Goal: Task Accomplishment & Management: Use online tool/utility

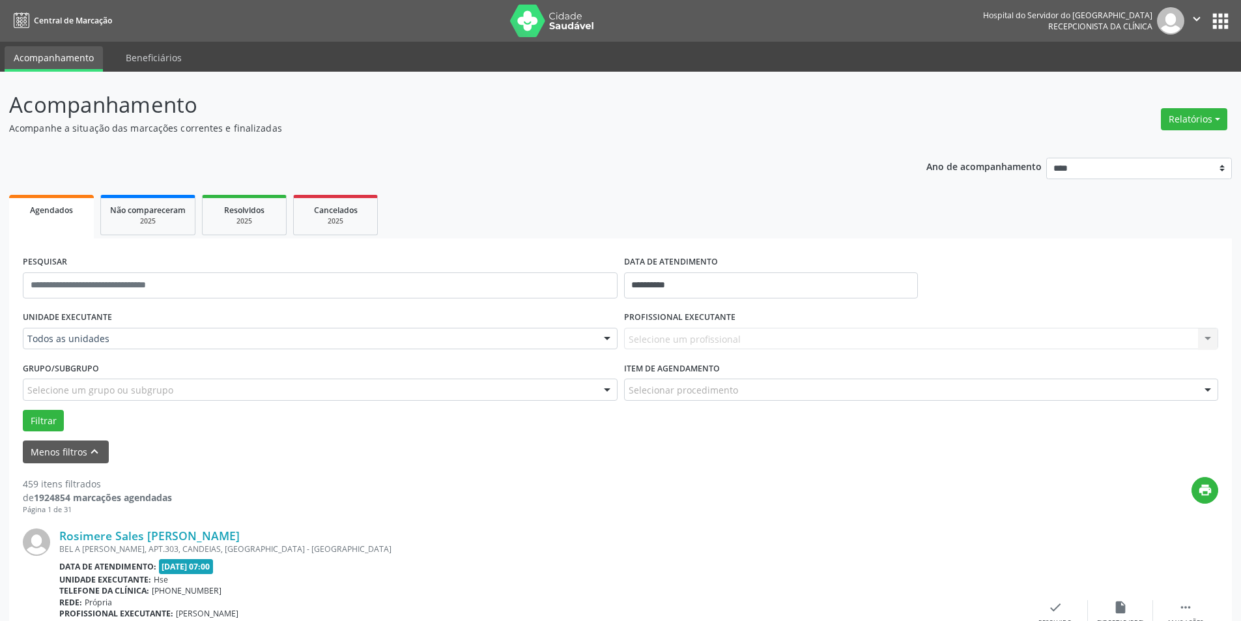
click at [606, 339] on div at bounding box center [607, 339] width 20 height 22
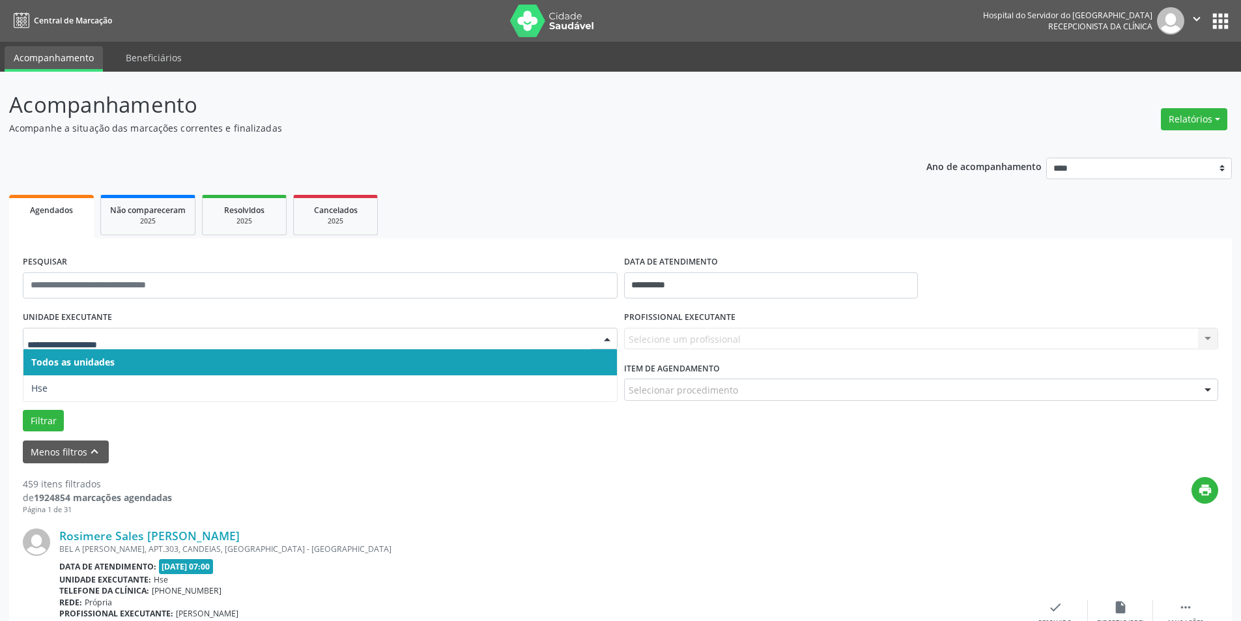
click at [603, 365] on span "Todos as unidades" at bounding box center [319, 362] width 593 height 26
click at [609, 340] on div at bounding box center [607, 339] width 20 height 22
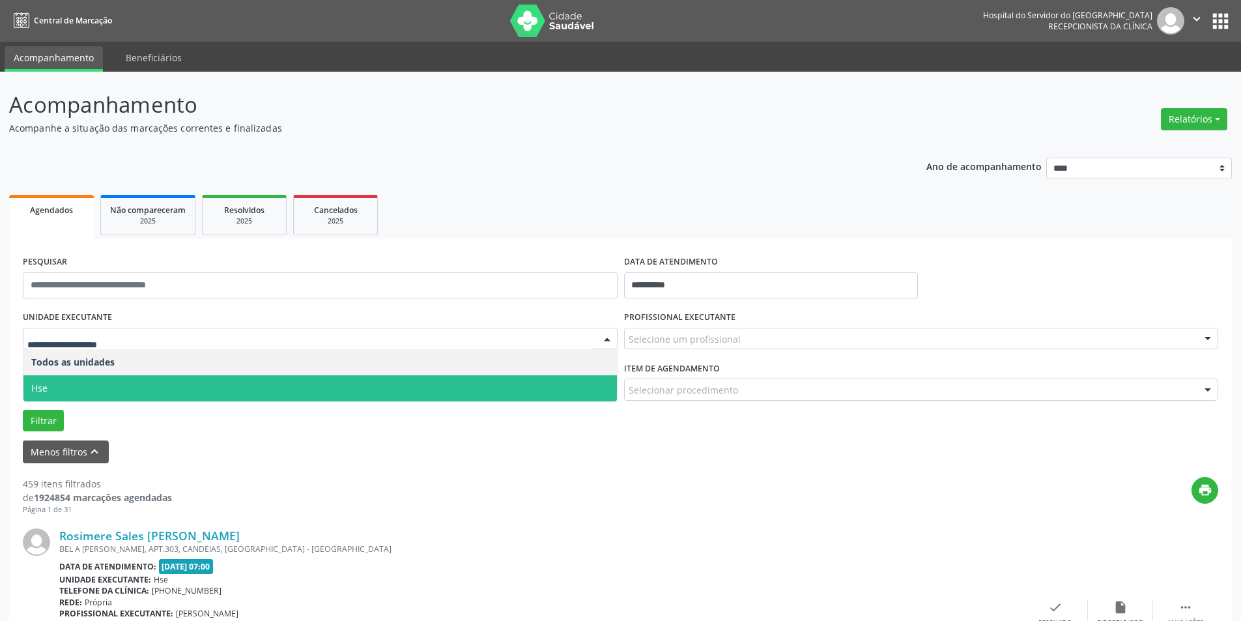
click at [584, 391] on span "Hse" at bounding box center [319, 388] width 593 height 26
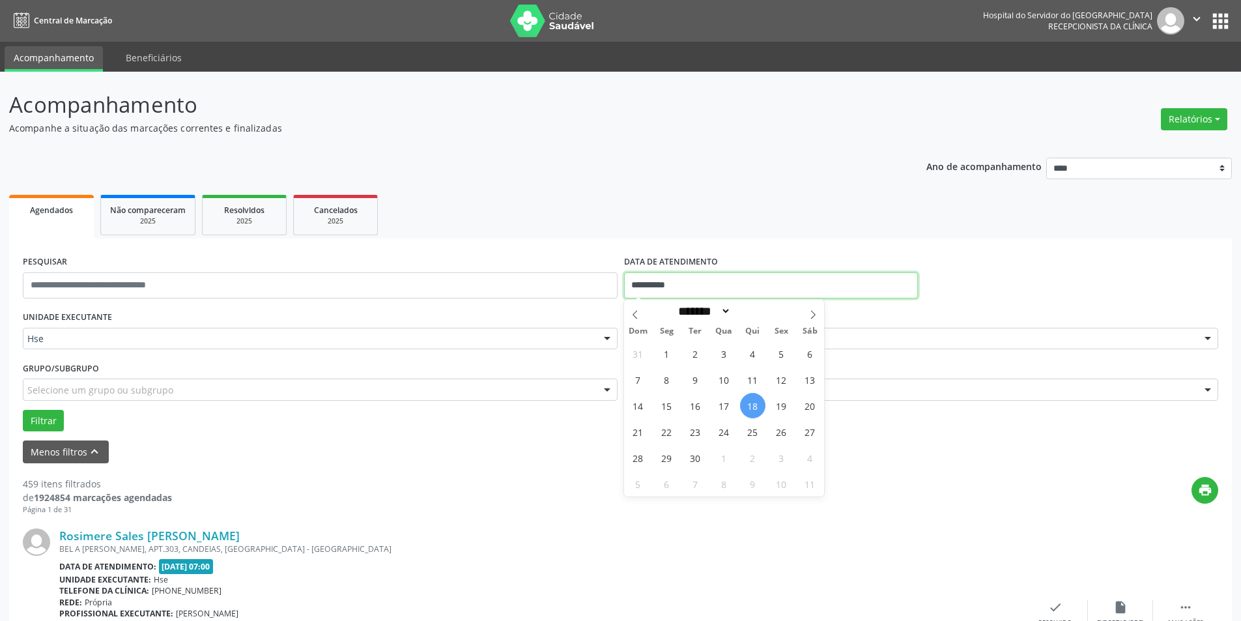
click at [688, 291] on input "**********" at bounding box center [771, 285] width 294 height 26
click at [725, 404] on span "17" at bounding box center [723, 405] width 25 height 25
type input "**********"
click at [725, 404] on span "17" at bounding box center [723, 405] width 25 height 25
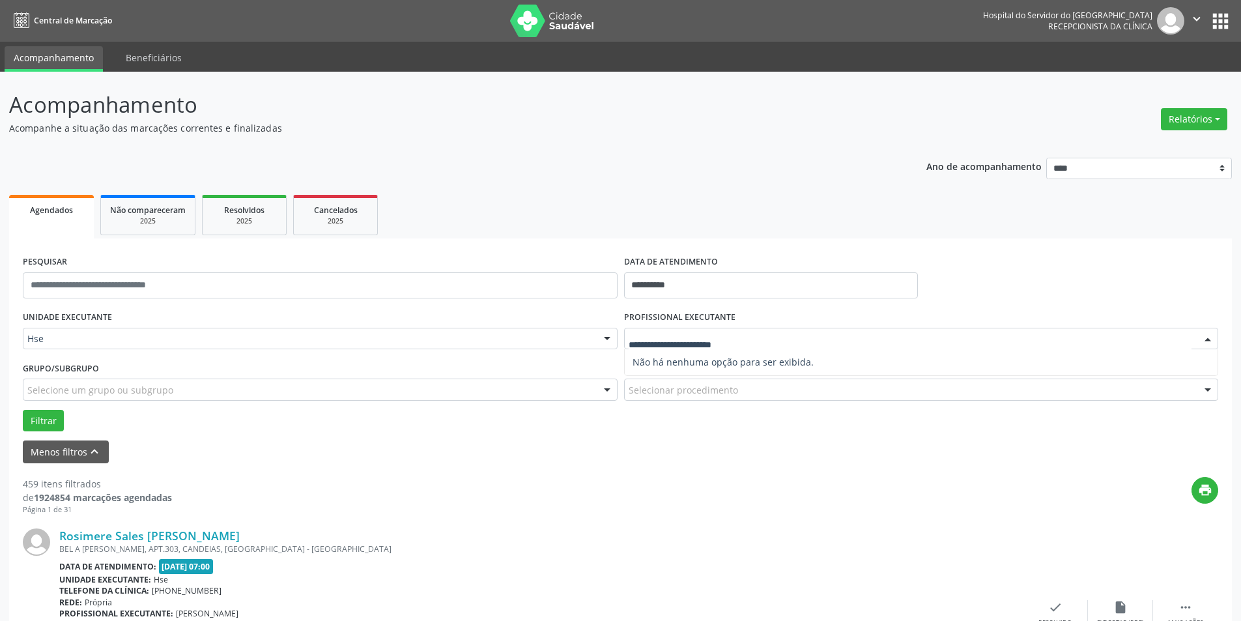
click at [1210, 335] on div at bounding box center [1208, 339] width 20 height 22
click at [1012, 572] on div "Data de atendimento: [DATE] 07:00" at bounding box center [540, 566] width 963 height 15
click at [67, 452] on button "Menos filtros keyboard_arrow_up" at bounding box center [66, 451] width 86 height 23
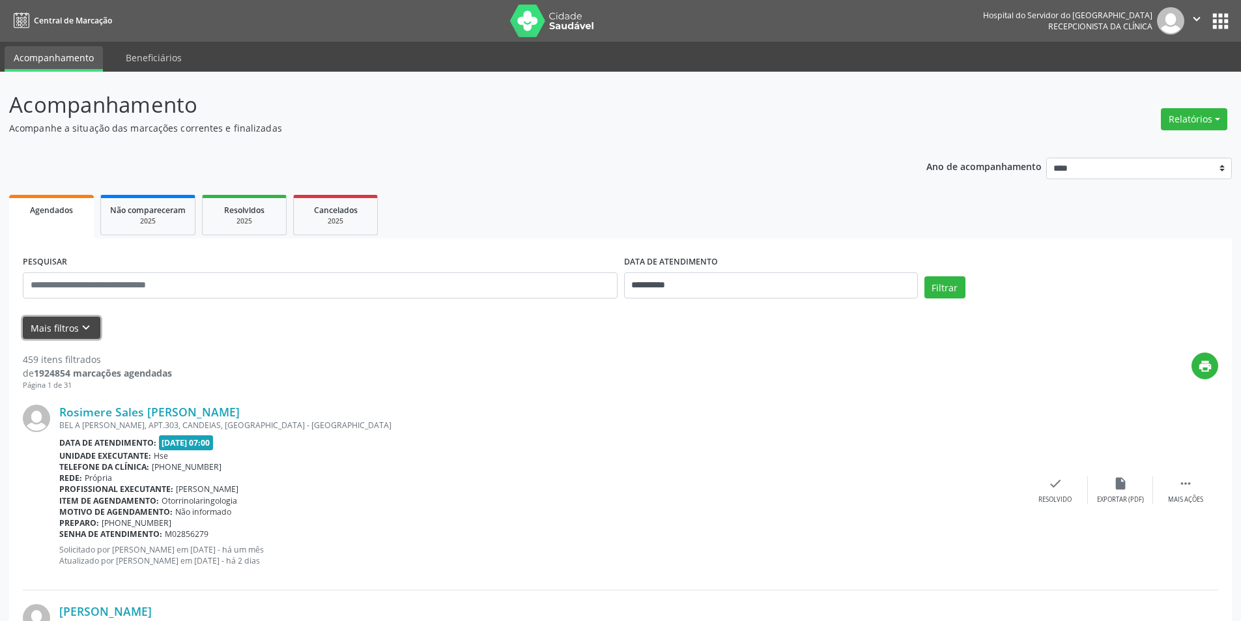
click at [71, 324] on button "Mais filtros keyboard_arrow_down" at bounding box center [62, 328] width 78 height 23
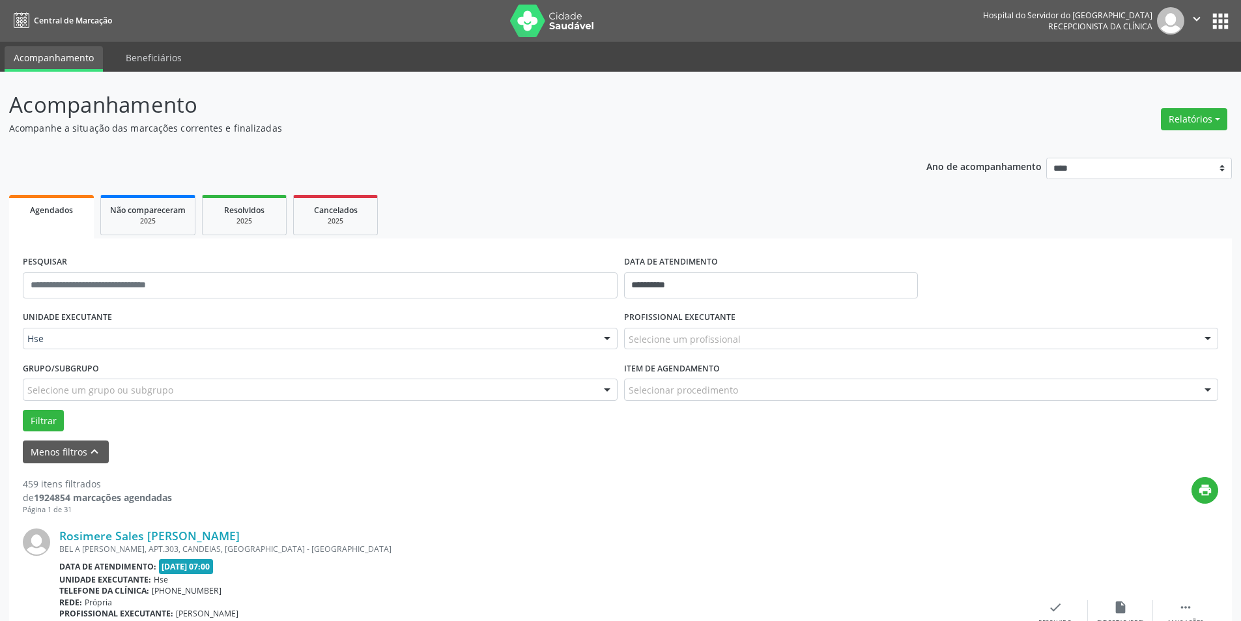
click at [1213, 336] on div at bounding box center [1208, 339] width 20 height 22
click at [42, 452] on button "Menos filtros keyboard_arrow_up" at bounding box center [66, 451] width 86 height 23
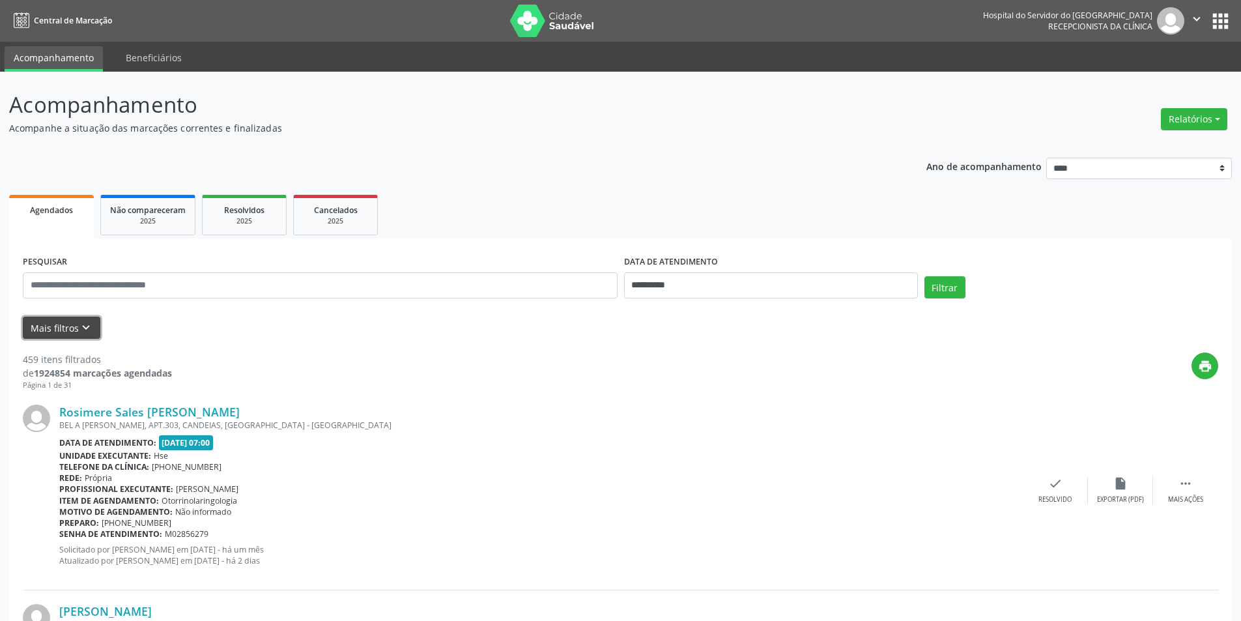
click at [63, 329] on button "Mais filtros keyboard_arrow_down" at bounding box center [62, 328] width 78 height 23
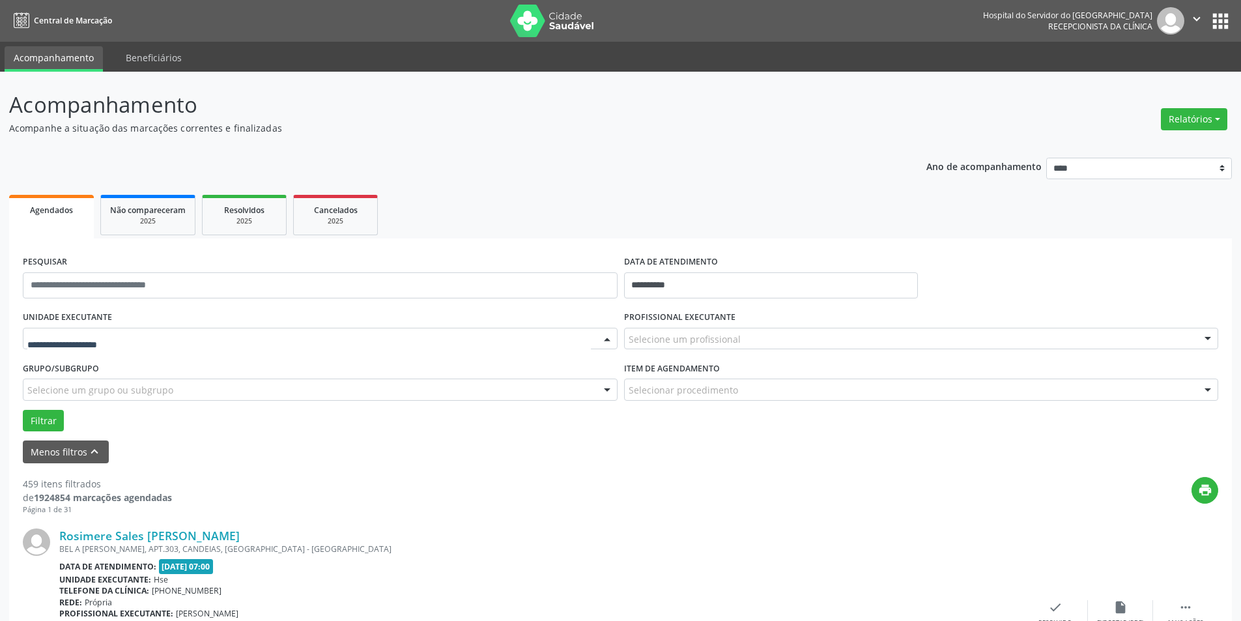
click at [603, 335] on div at bounding box center [607, 339] width 20 height 22
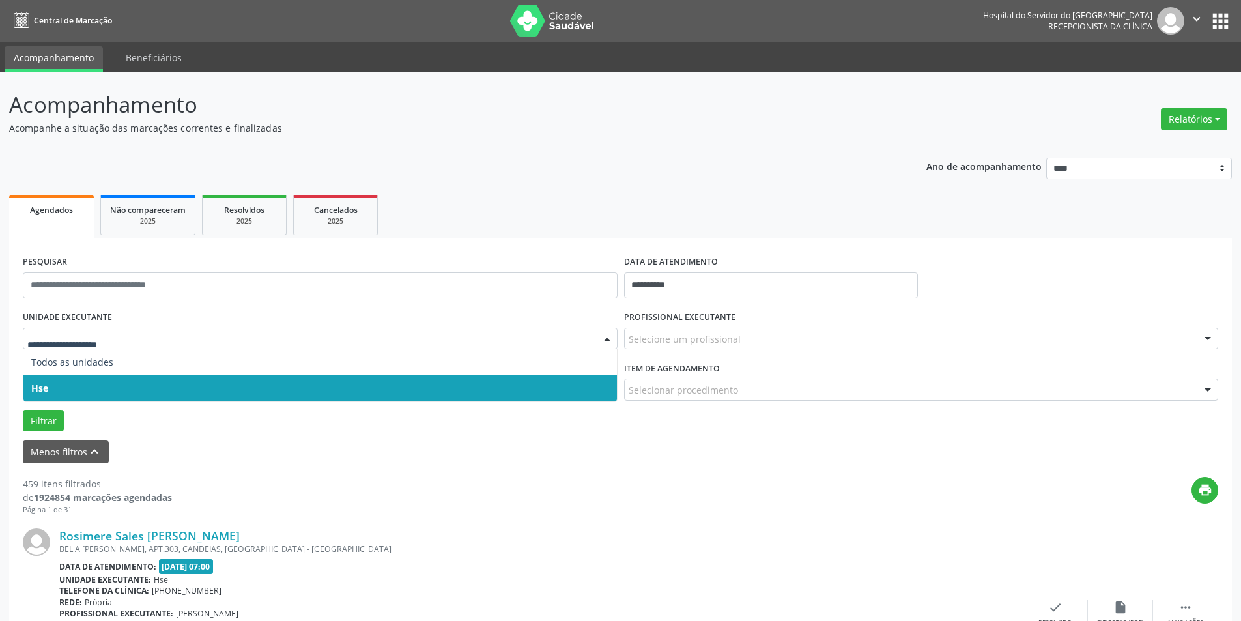
click at [592, 375] on span "Hse" at bounding box center [319, 388] width 593 height 26
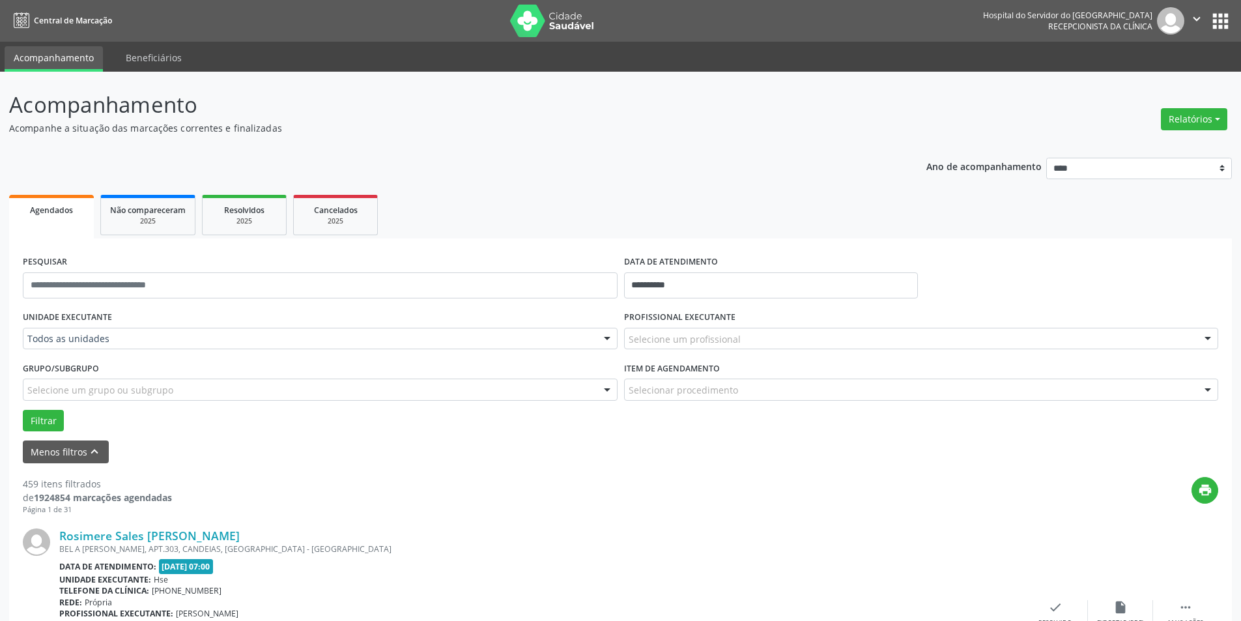
click at [604, 340] on div at bounding box center [607, 339] width 20 height 22
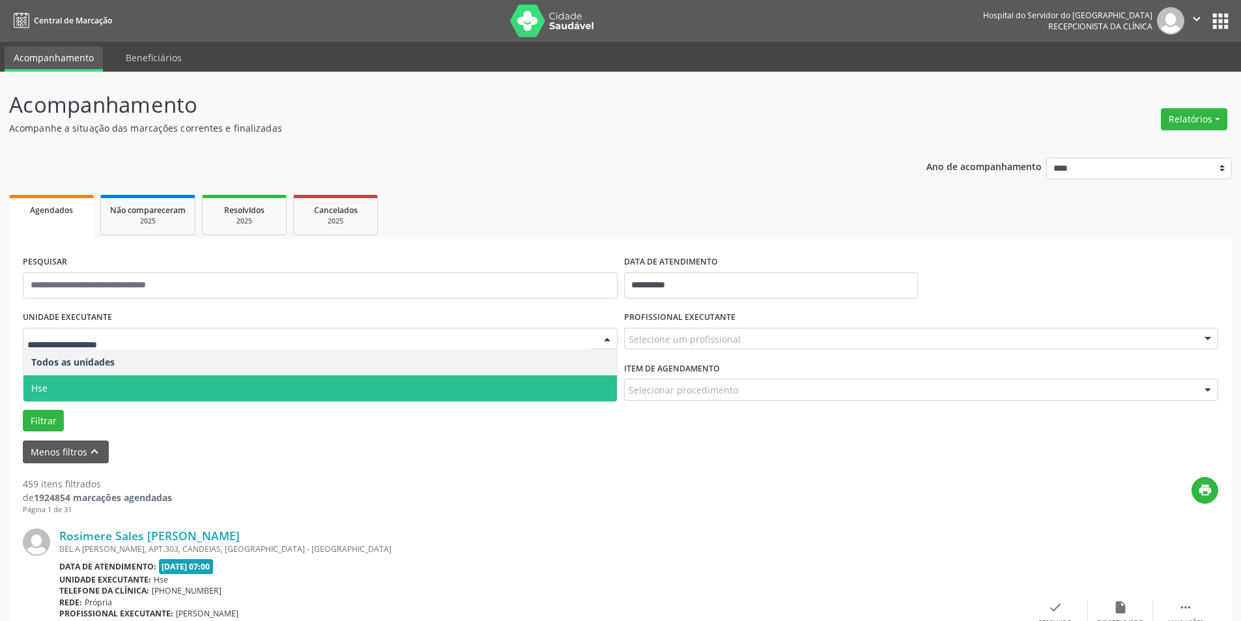
click at [602, 380] on span "Hse" at bounding box center [319, 388] width 593 height 26
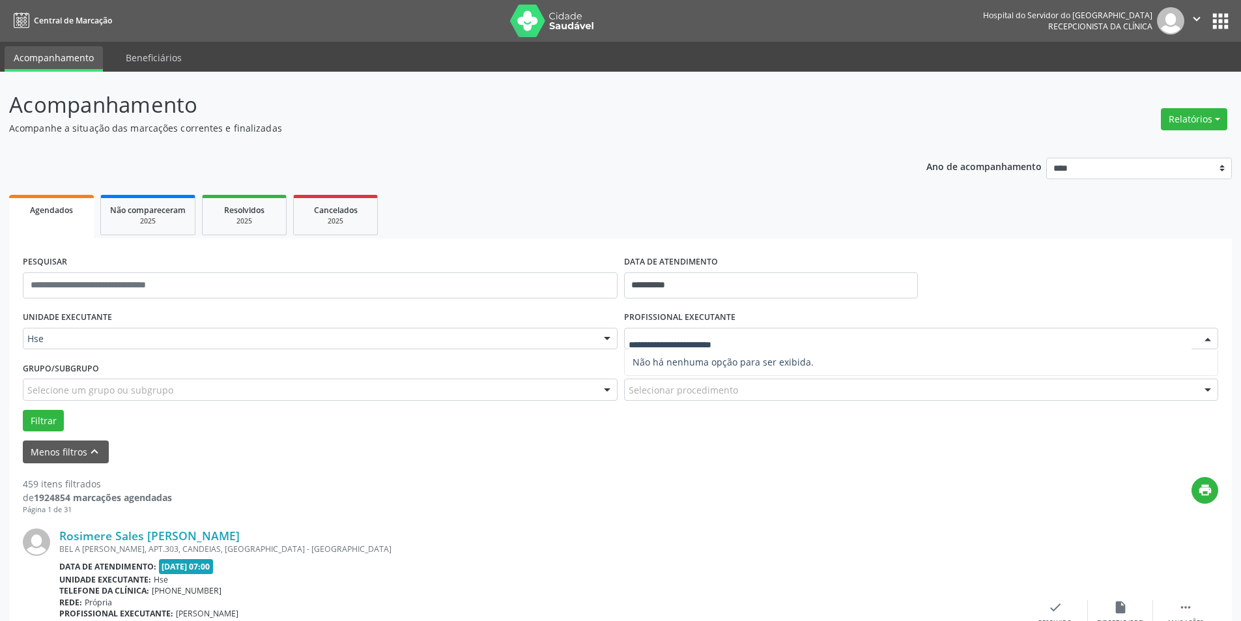
click at [1208, 340] on div at bounding box center [1208, 339] width 20 height 22
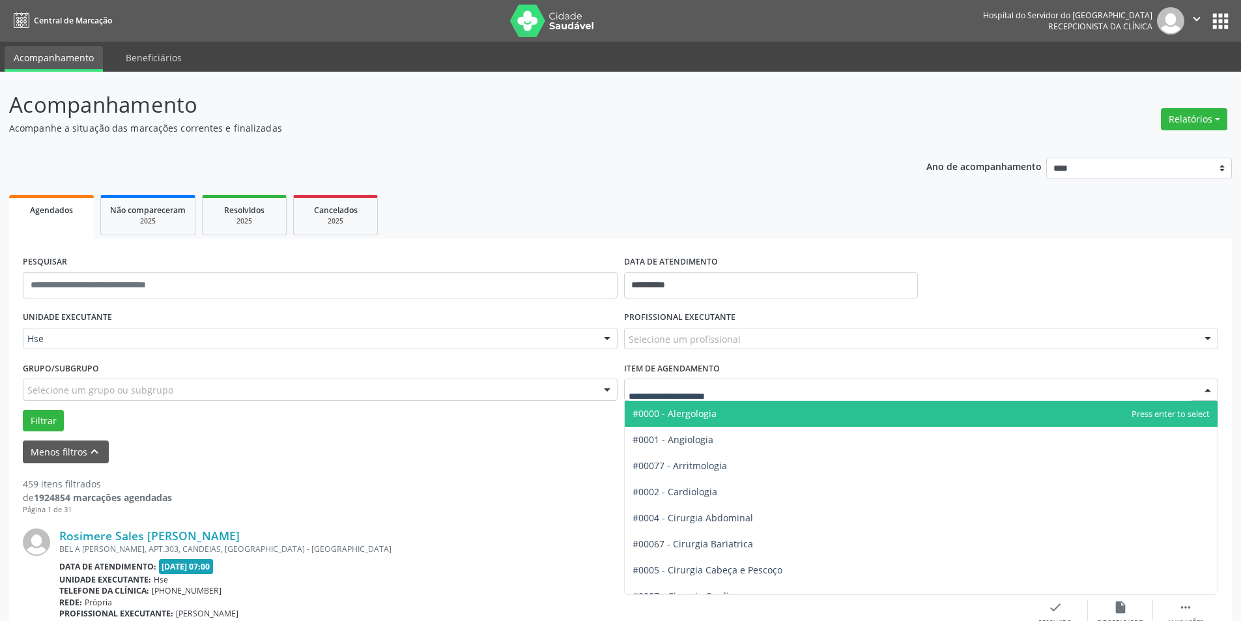
click at [1212, 389] on div at bounding box center [1208, 390] width 20 height 22
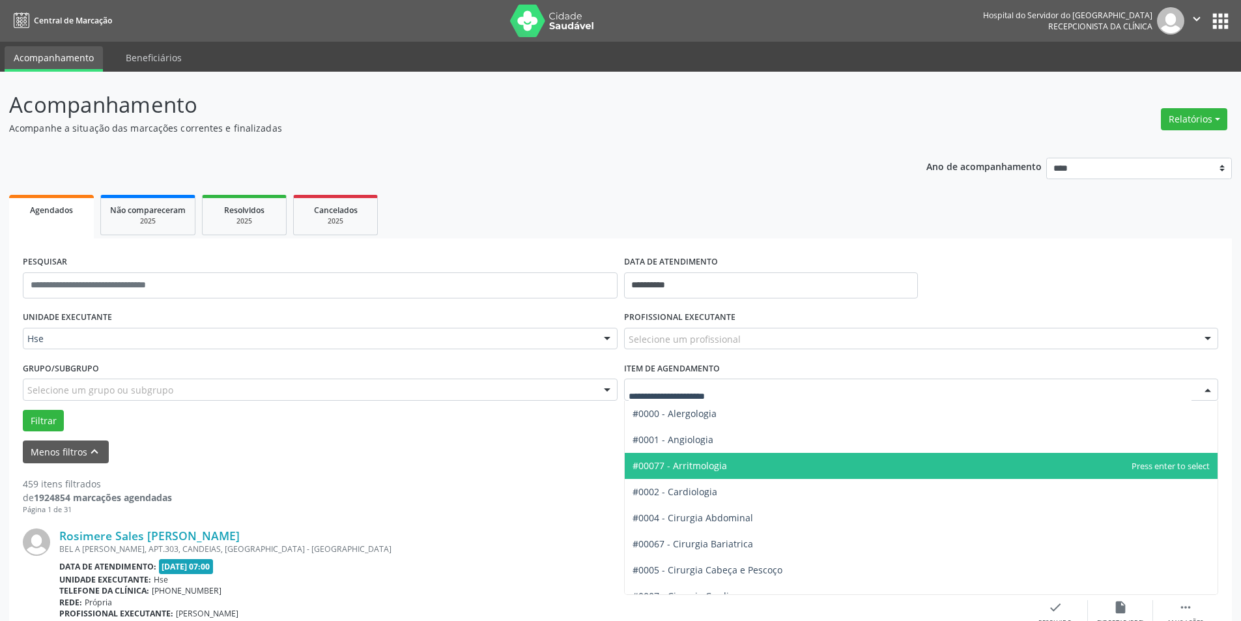
click at [251, 490] on div "print" at bounding box center [695, 496] width 1046 height 38
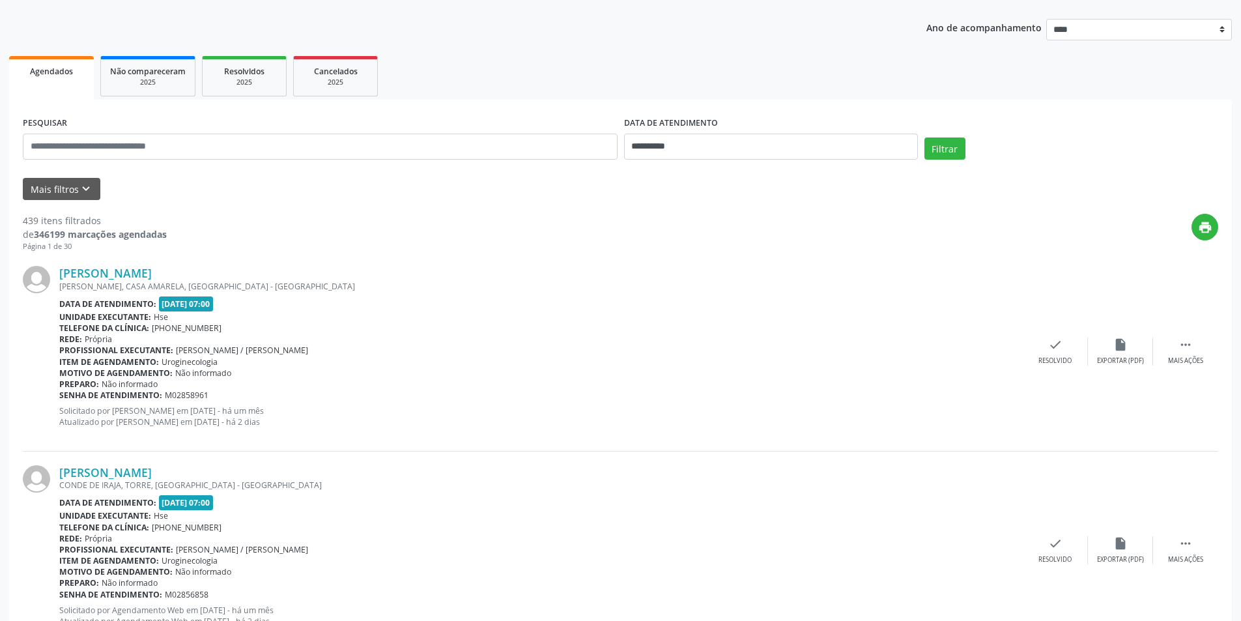
scroll to position [101, 0]
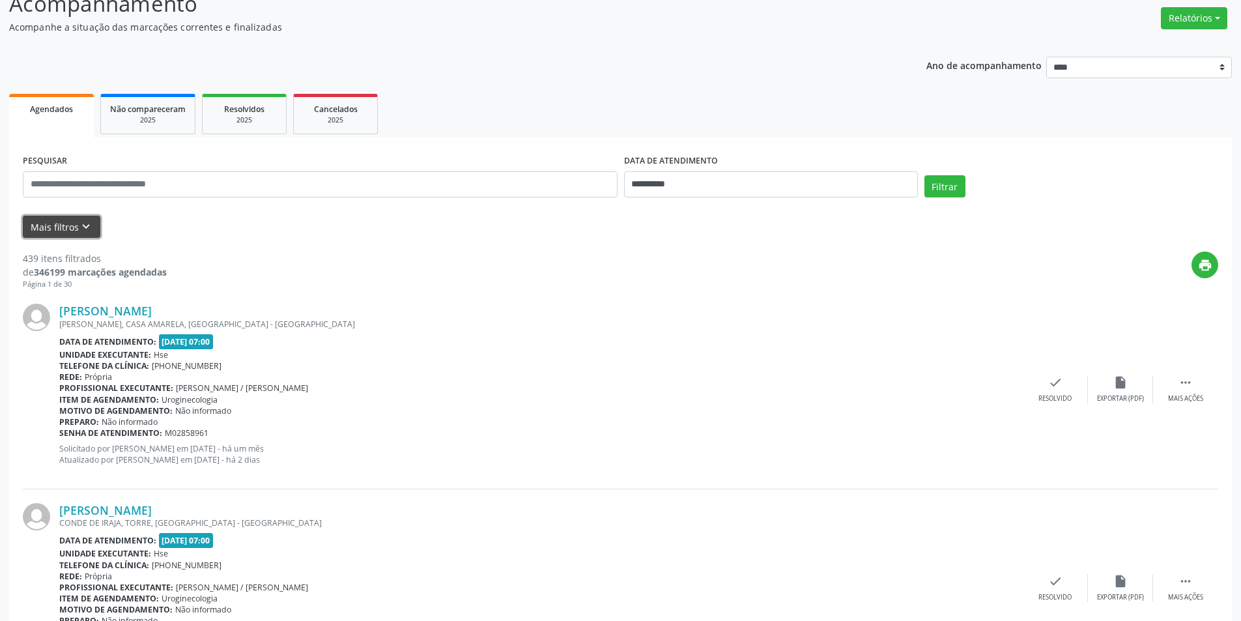
click at [58, 218] on button "Mais filtros keyboard_arrow_down" at bounding box center [62, 227] width 78 height 23
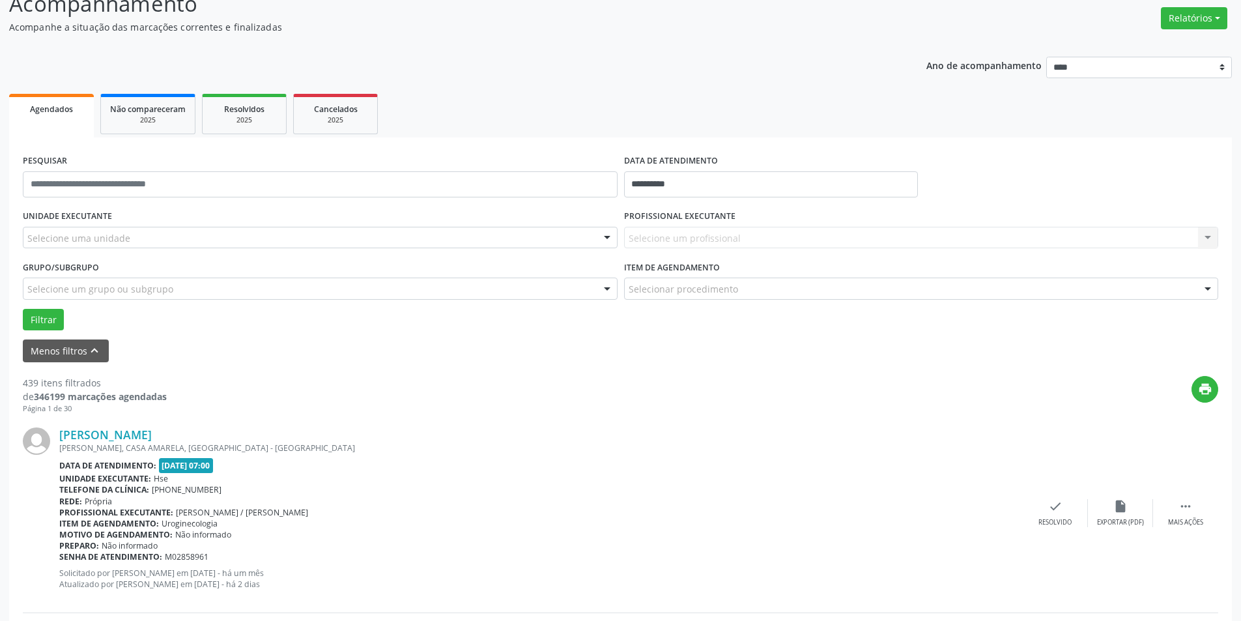
click at [609, 240] on div at bounding box center [607, 238] width 20 height 22
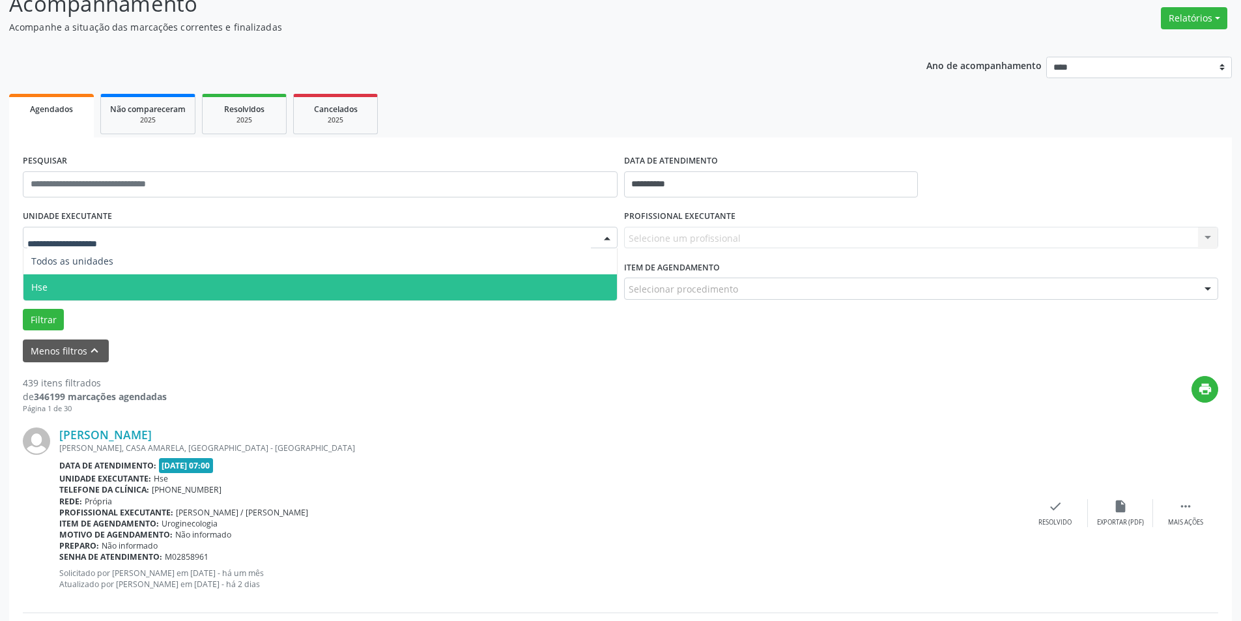
click at [596, 279] on span "Hse" at bounding box center [319, 287] width 593 height 26
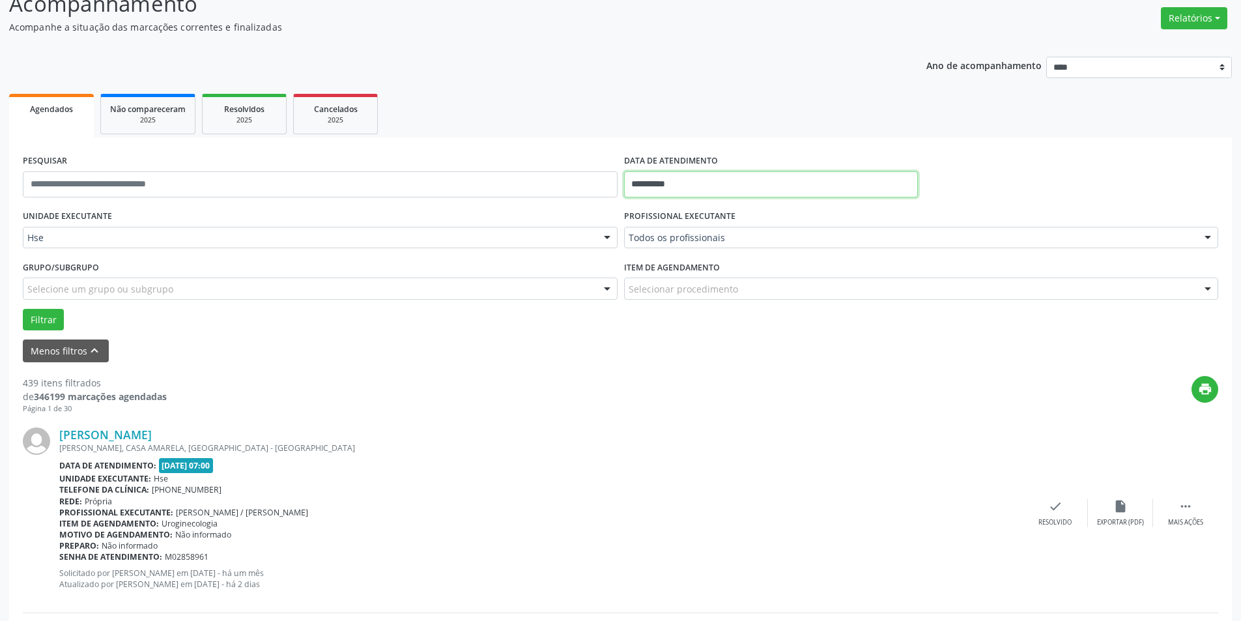
click at [705, 188] on input "**********" at bounding box center [771, 184] width 294 height 26
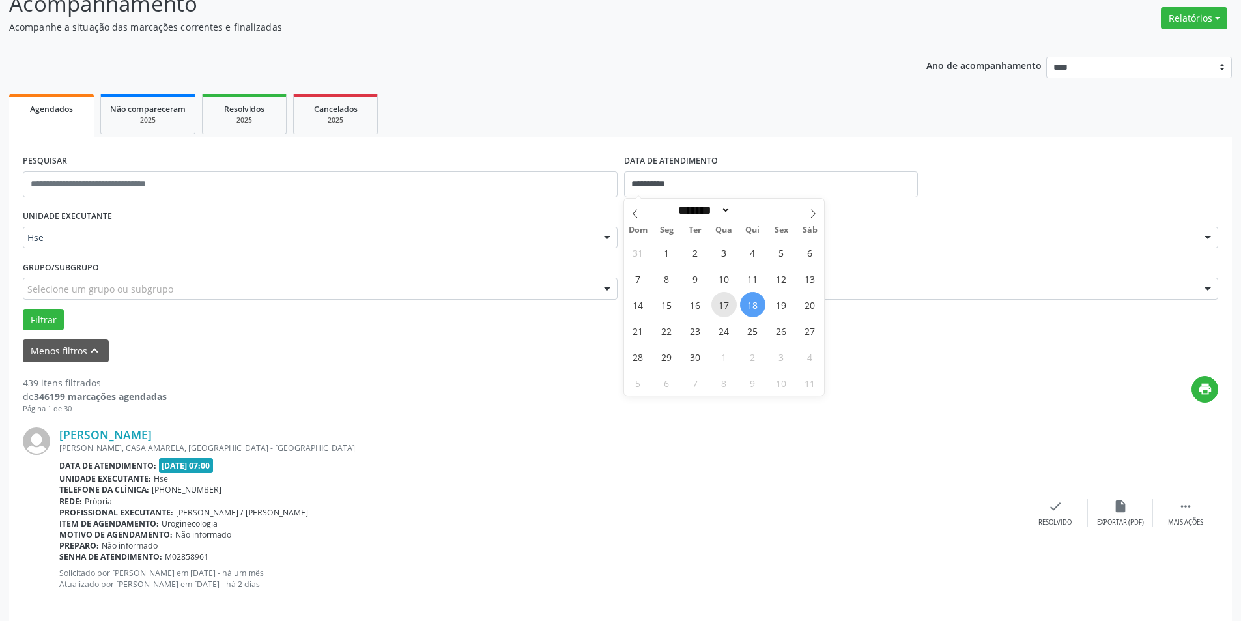
click at [722, 302] on span "17" at bounding box center [723, 304] width 25 height 25
type input "**********"
click at [722, 302] on span "17" at bounding box center [723, 304] width 25 height 25
click at [1211, 240] on div at bounding box center [1208, 238] width 20 height 22
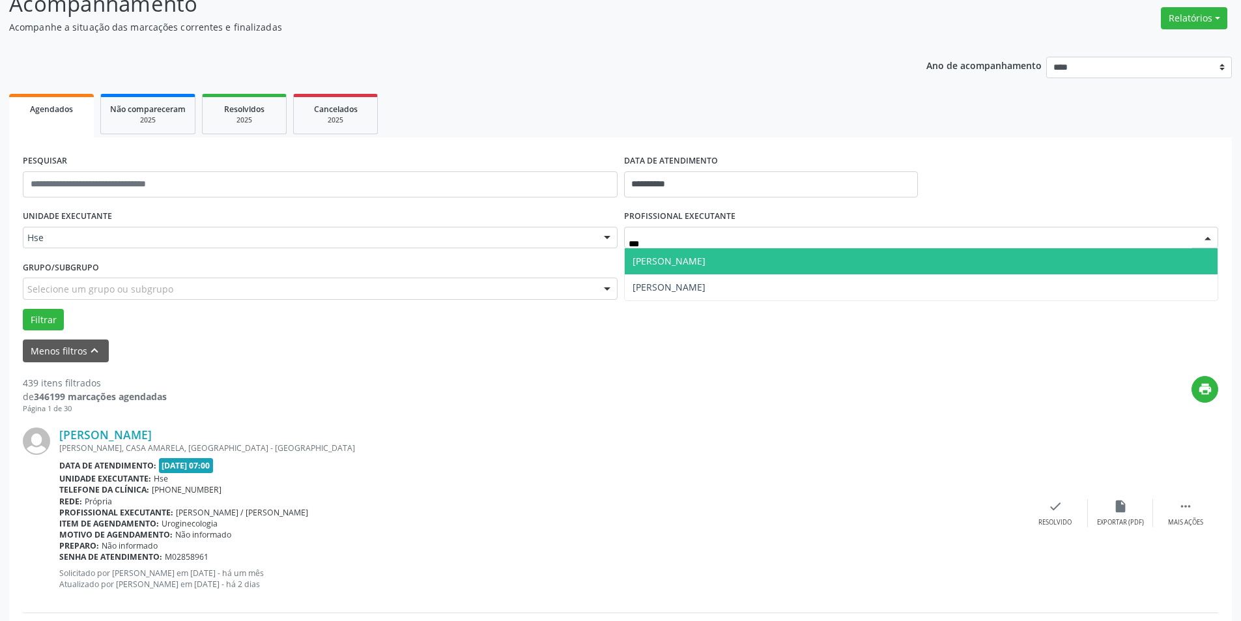
type input "****"
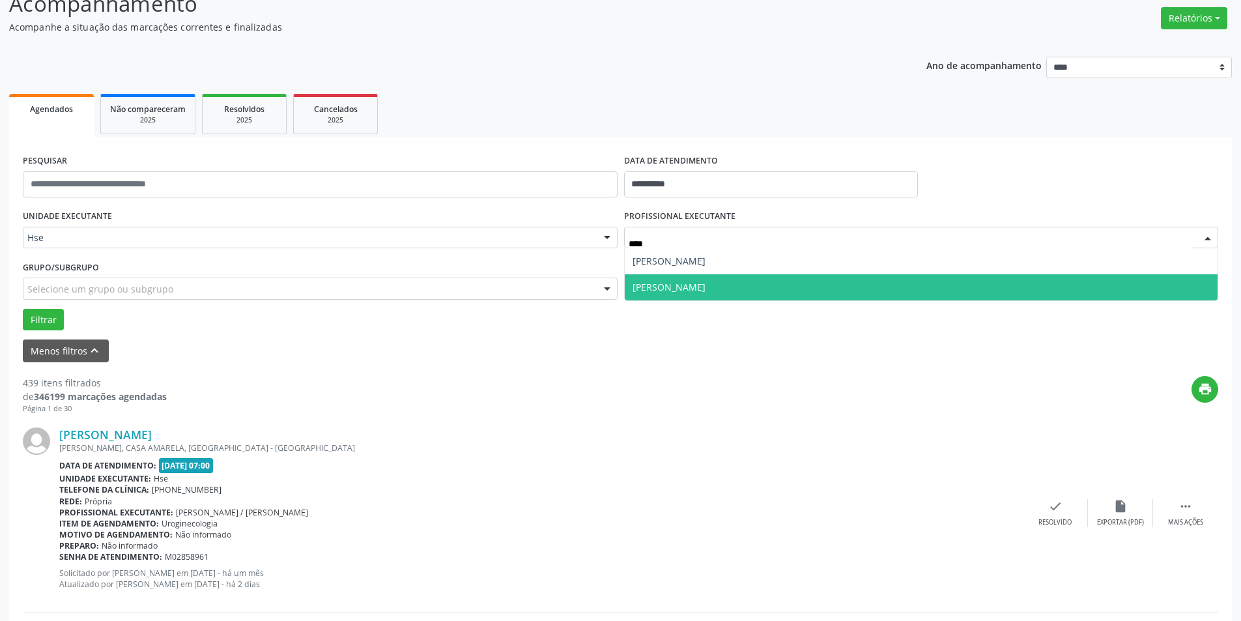
click at [786, 279] on span "Rosalia de Oliveira Nunes" at bounding box center [921, 287] width 593 height 26
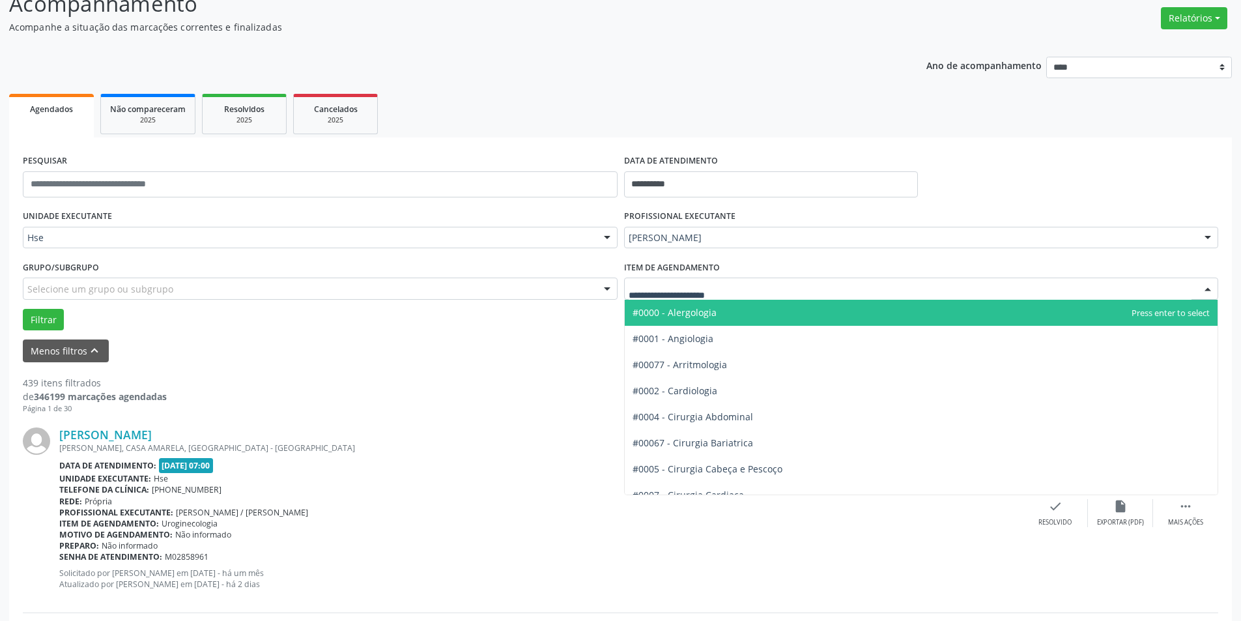
click at [1213, 287] on div at bounding box center [1208, 289] width 20 height 22
type input "****"
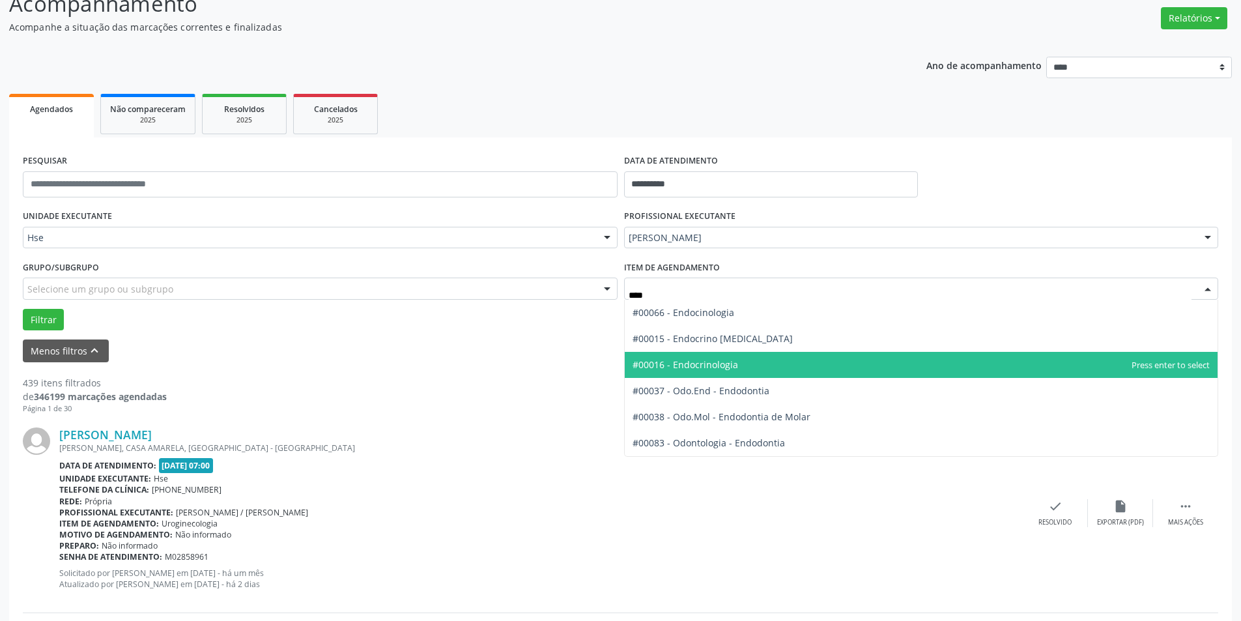
click at [712, 365] on span "#00016 - Endocrinologia" at bounding box center [685, 364] width 106 height 12
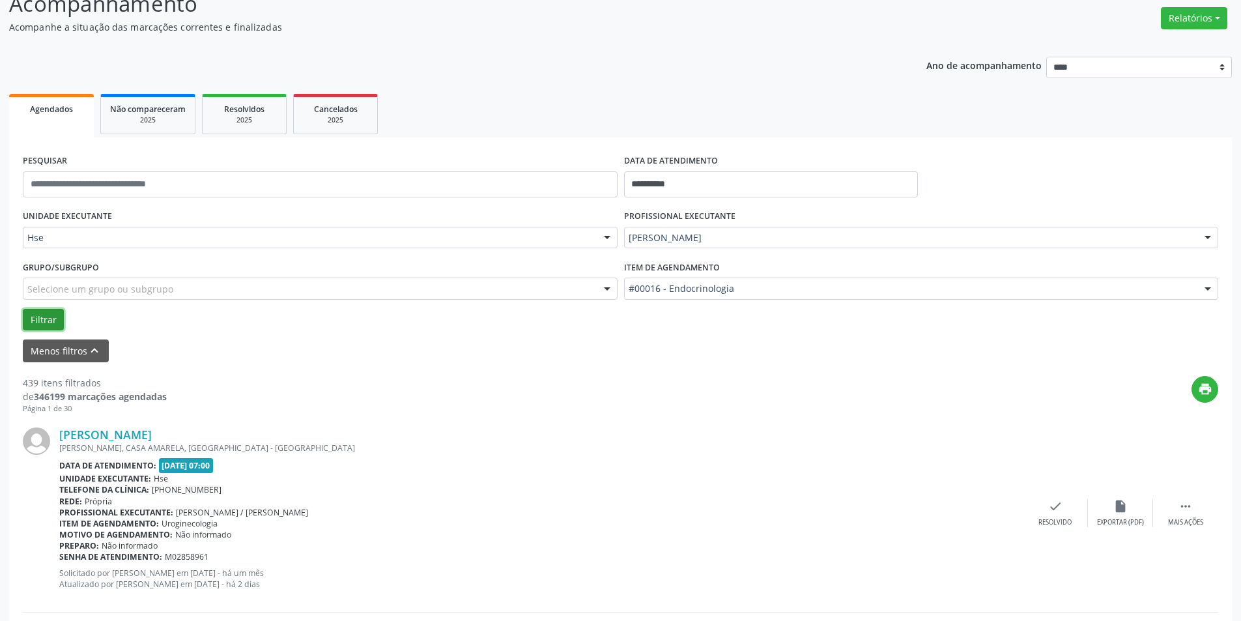
click at [53, 317] on button "Filtrar" at bounding box center [43, 320] width 41 height 22
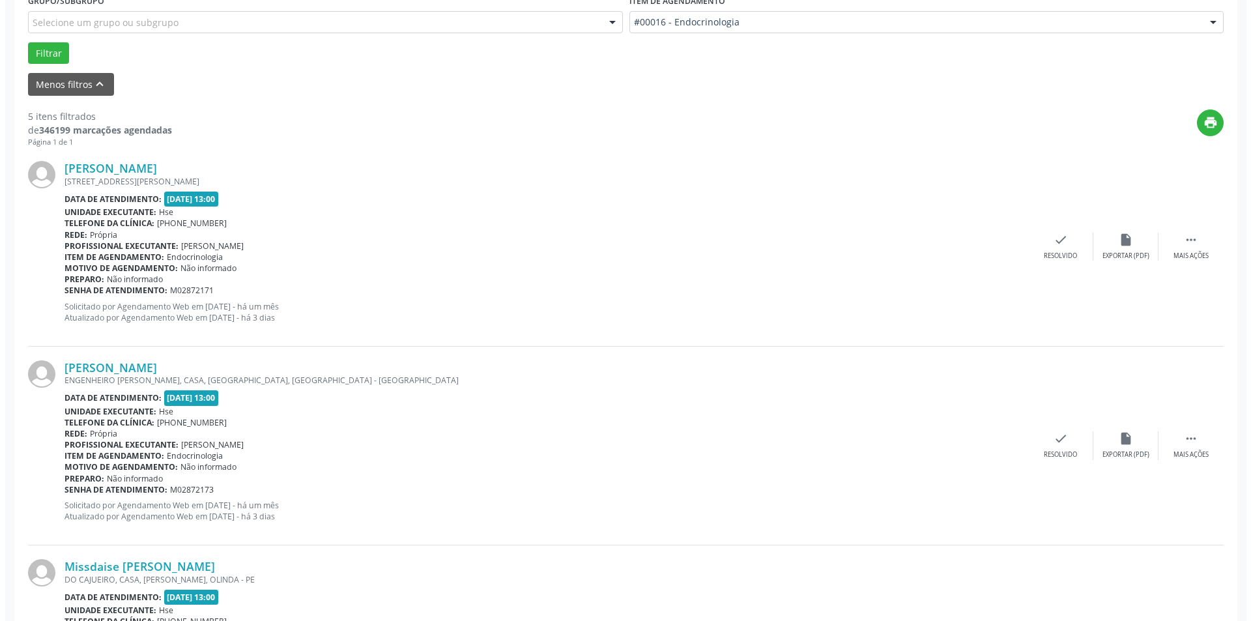
scroll to position [384, 0]
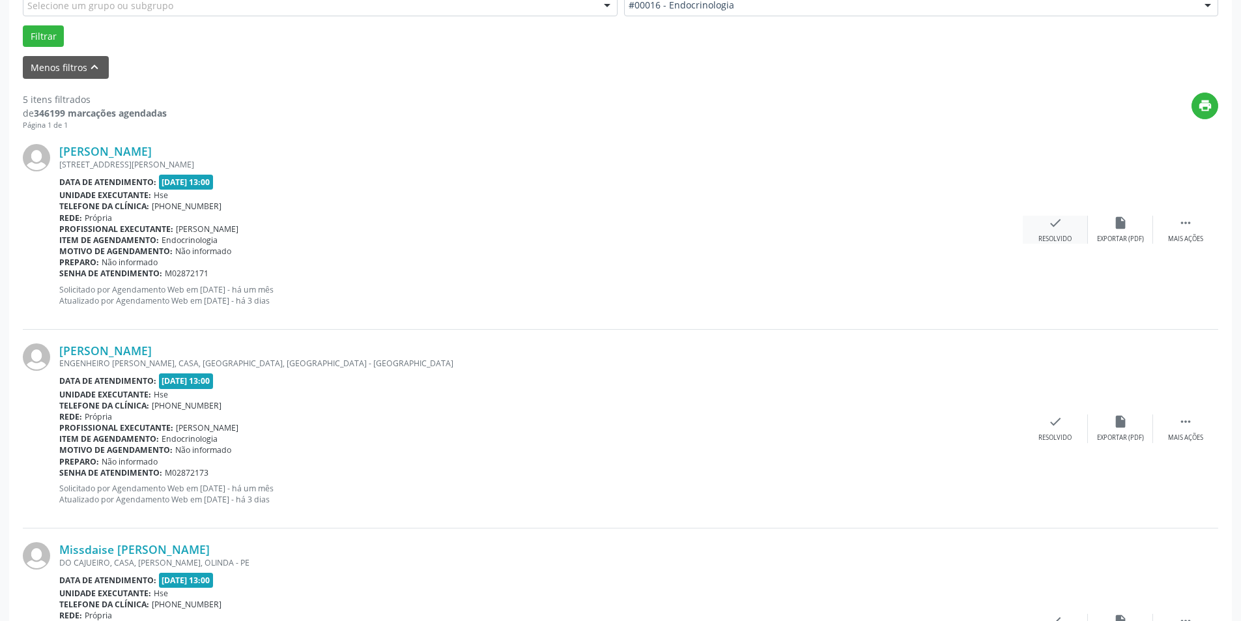
click at [1059, 231] on div "check Resolvido" at bounding box center [1055, 230] width 65 height 28
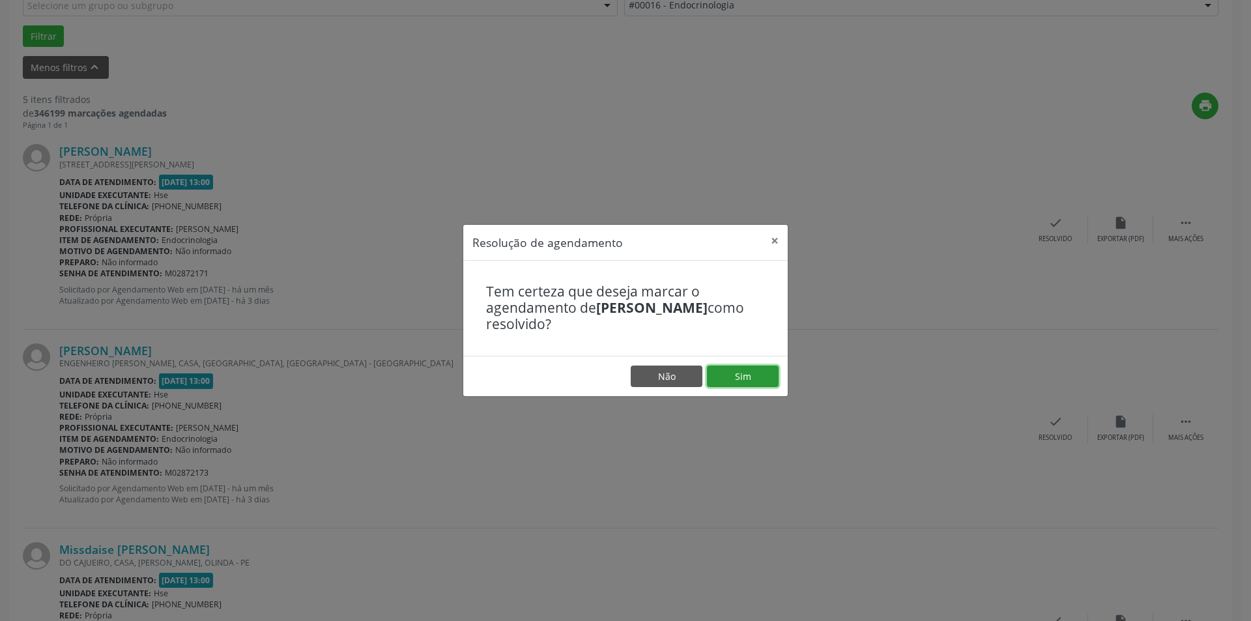
click at [746, 373] on button "Sim" at bounding box center [743, 376] width 72 height 22
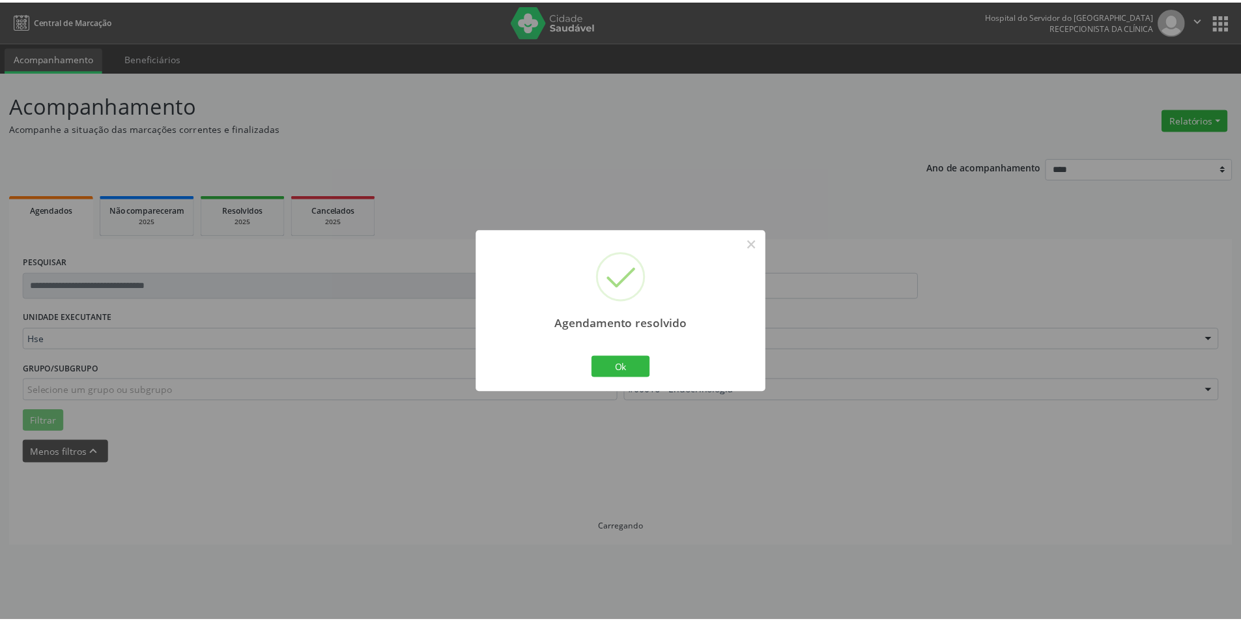
scroll to position [0, 0]
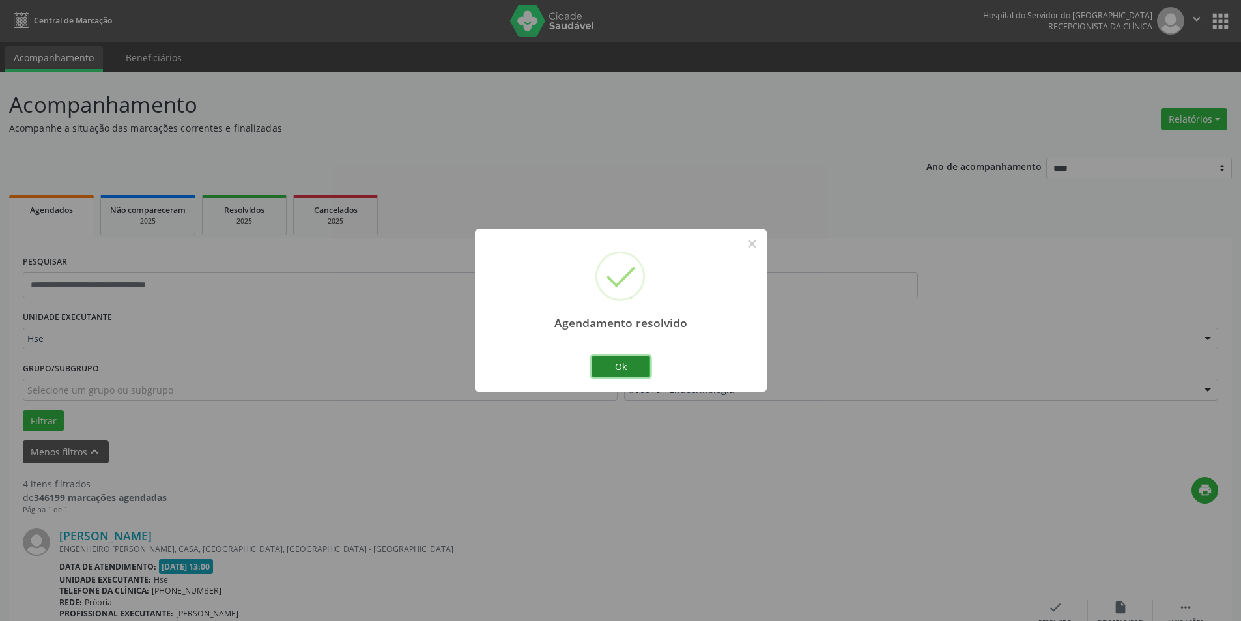
click at [618, 362] on button "Ok" at bounding box center [620, 367] width 59 height 22
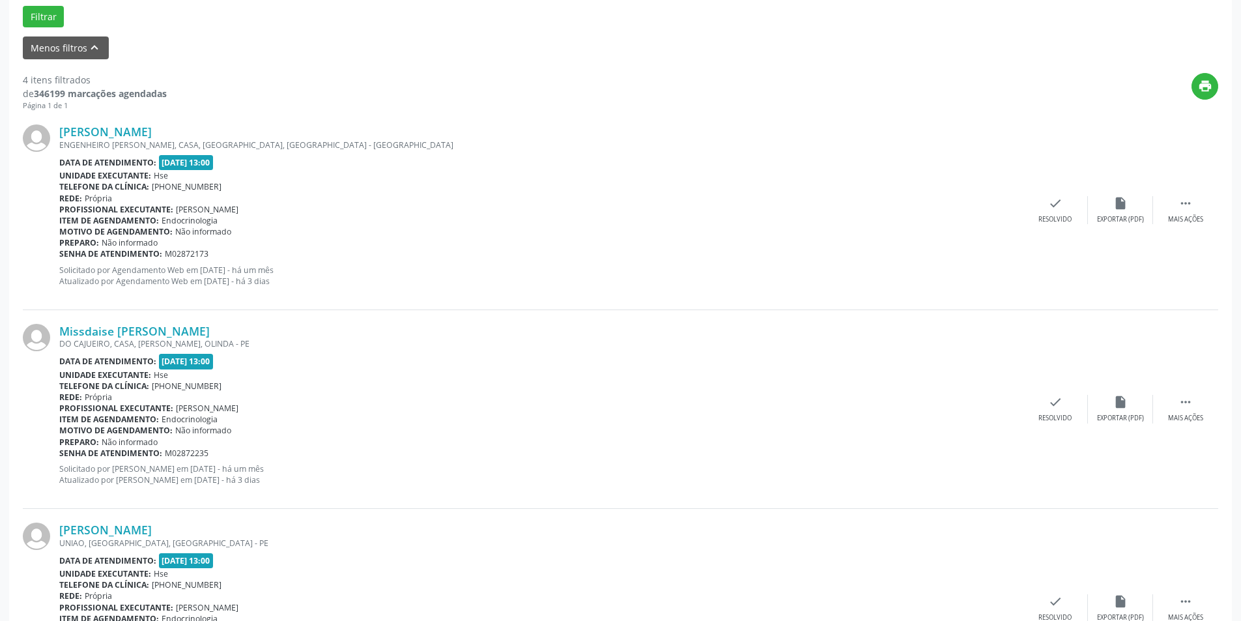
scroll to position [442, 0]
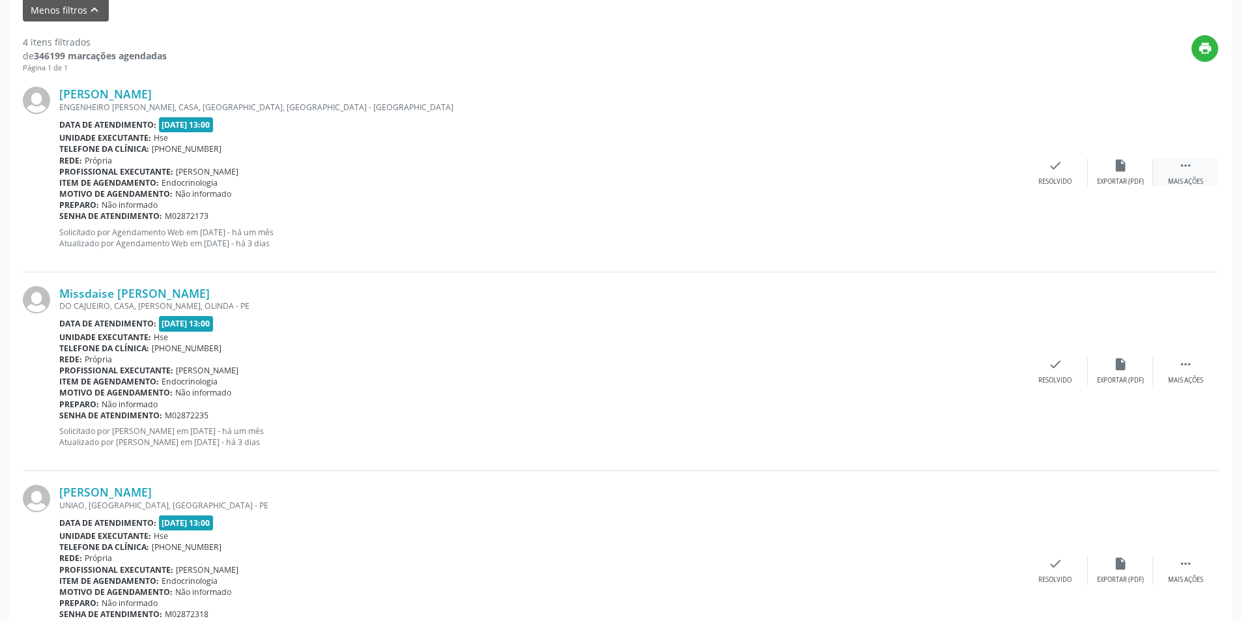
click at [1191, 167] on icon "" at bounding box center [1185, 165] width 14 height 14
click at [1119, 160] on icon "alarm_off" at bounding box center [1120, 165] width 14 height 14
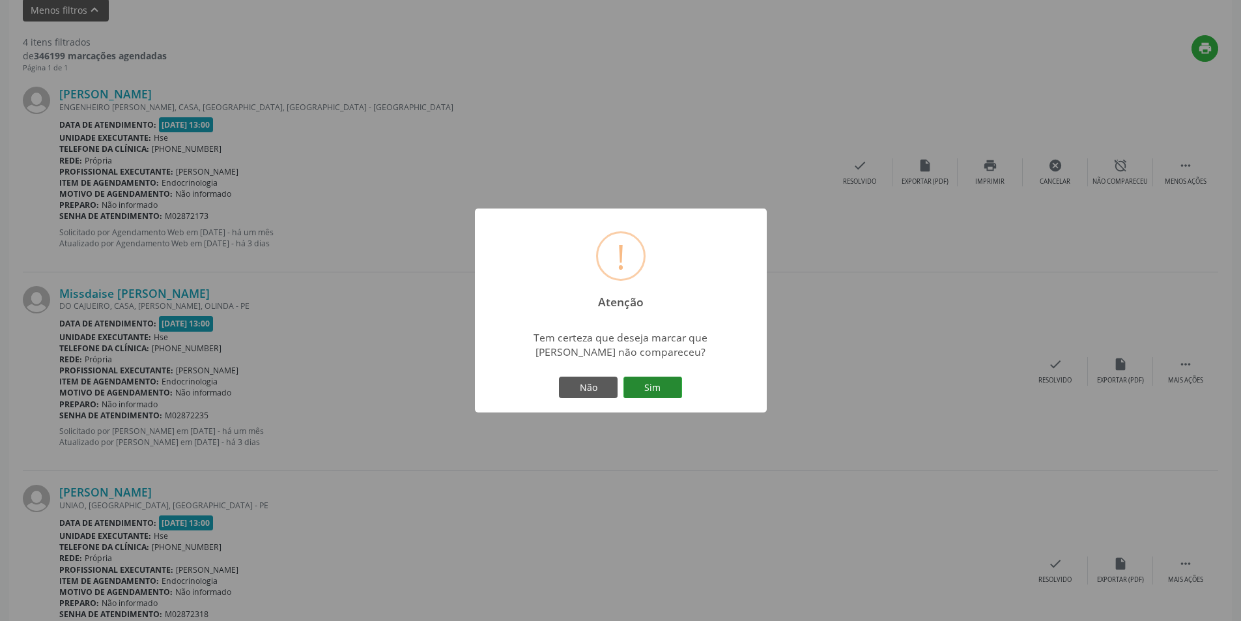
click at [660, 388] on button "Sim" at bounding box center [652, 387] width 59 height 22
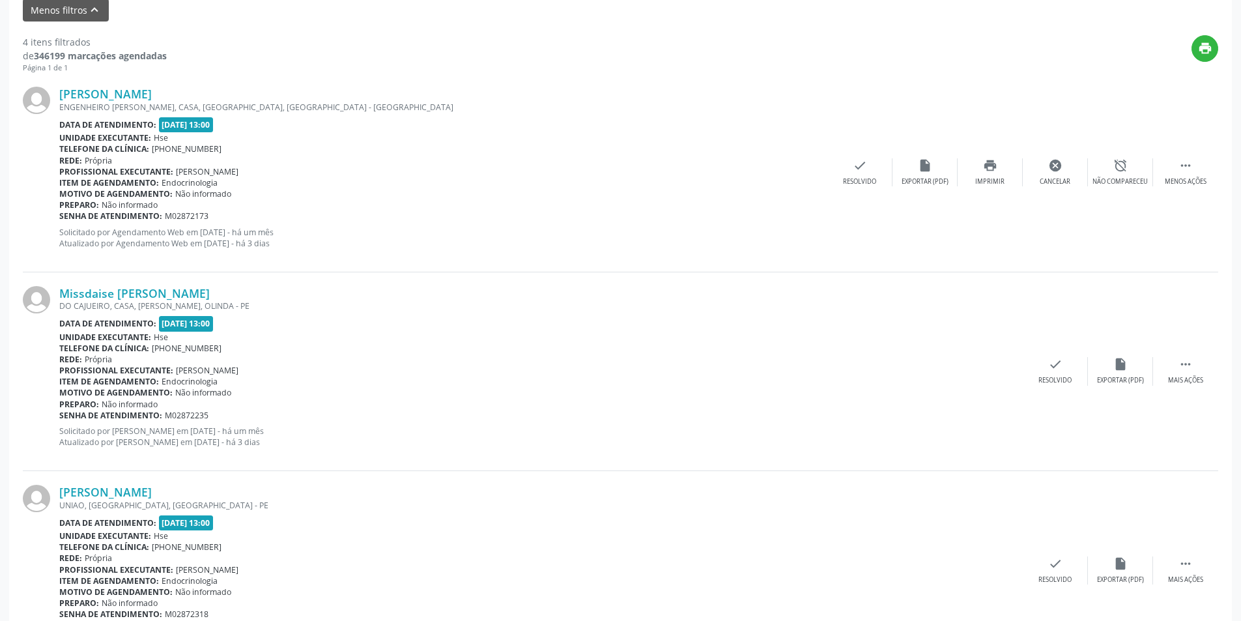
scroll to position [0, 0]
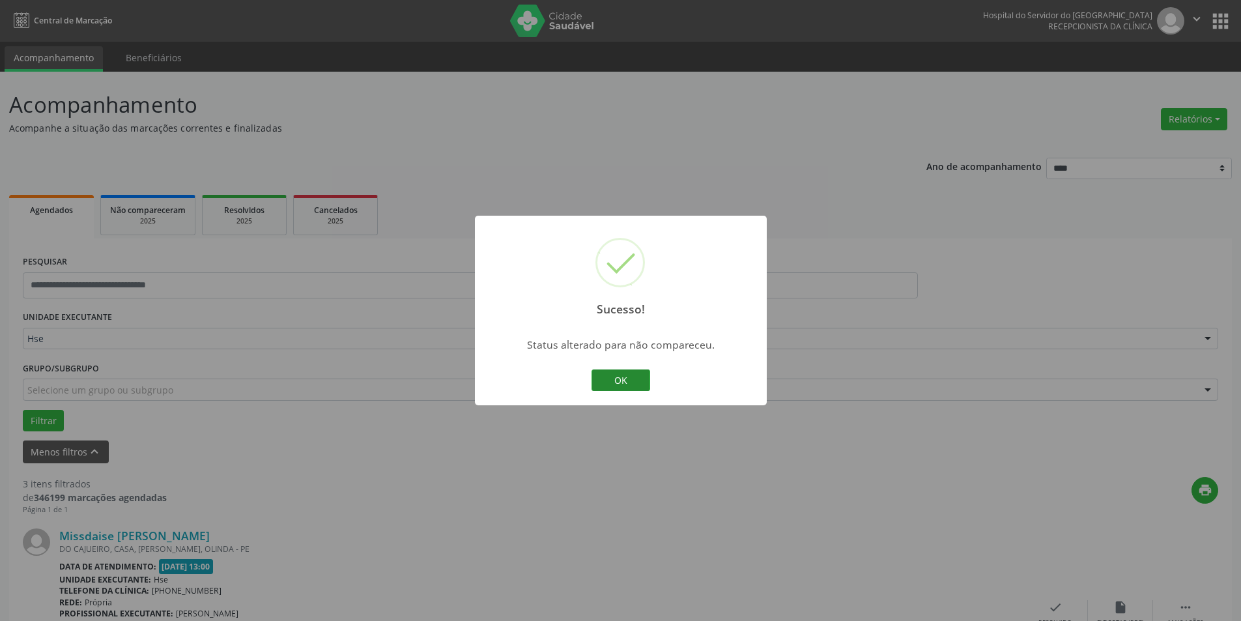
click at [623, 378] on button "OK" at bounding box center [620, 380] width 59 height 22
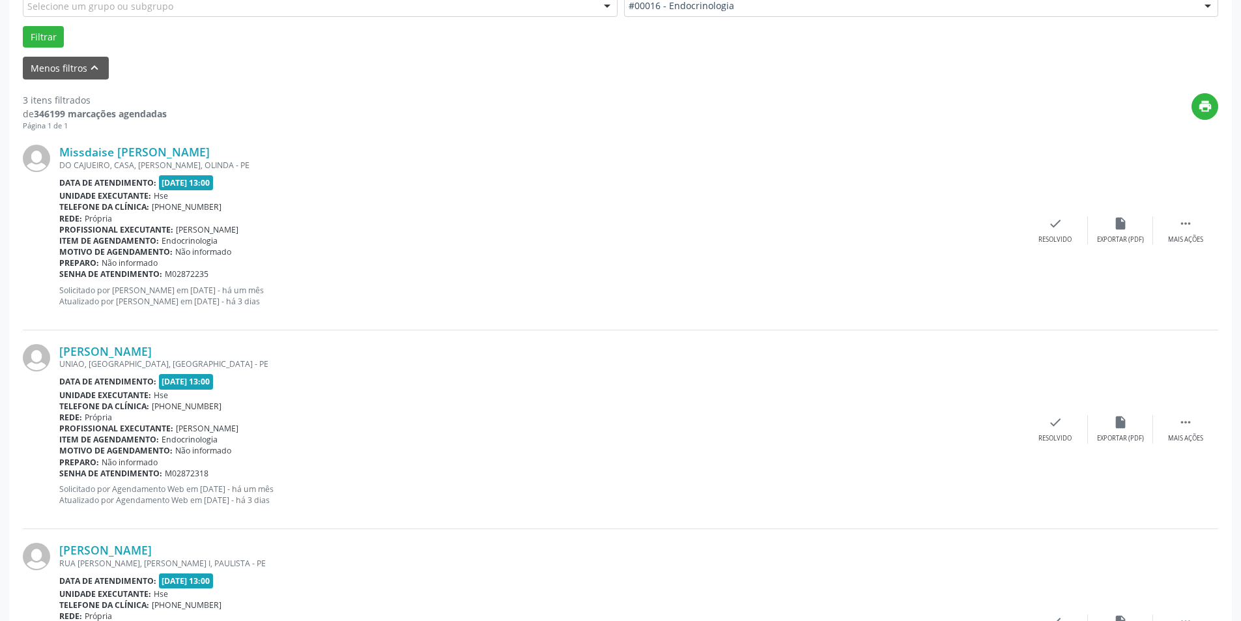
scroll to position [407, 0]
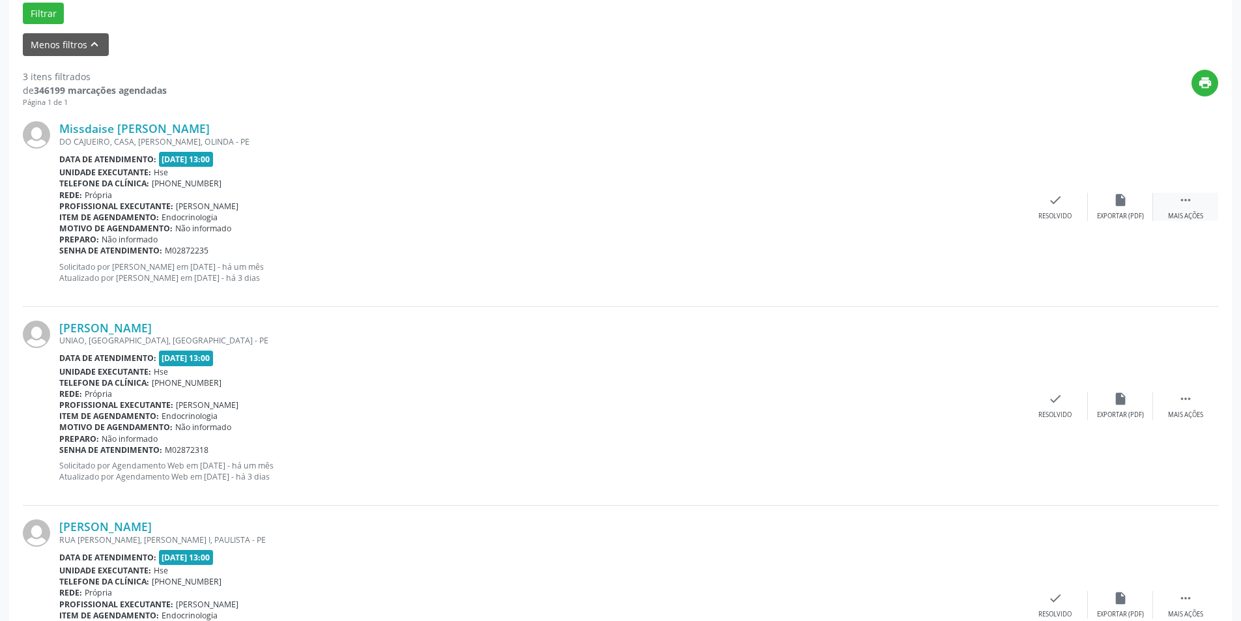
click at [1174, 200] on div " Mais ações" at bounding box center [1185, 207] width 65 height 28
click at [1110, 210] on div "alarm_off Não compareceu" at bounding box center [1120, 207] width 65 height 28
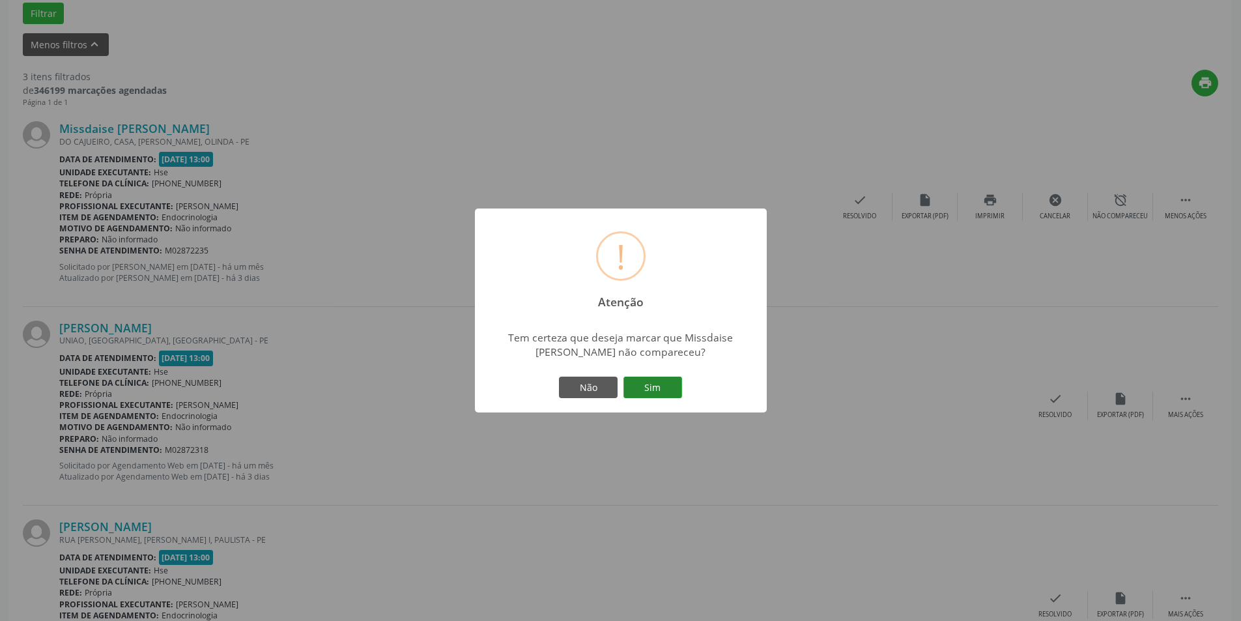
click at [660, 388] on button "Sim" at bounding box center [652, 387] width 59 height 22
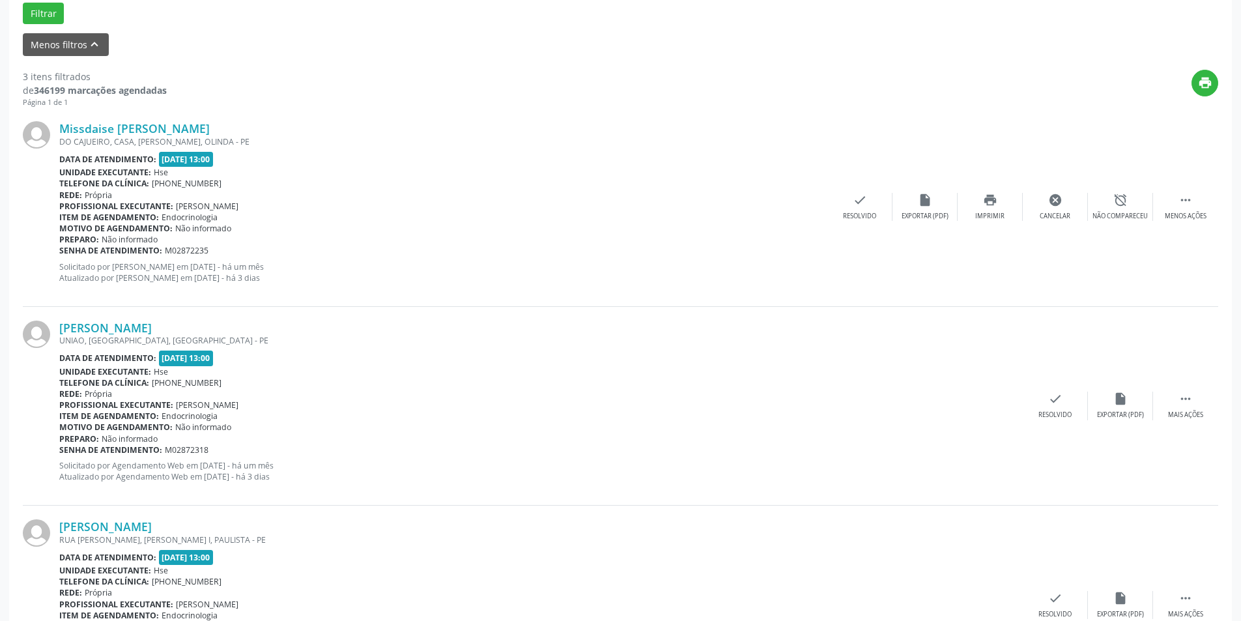
scroll to position [0, 0]
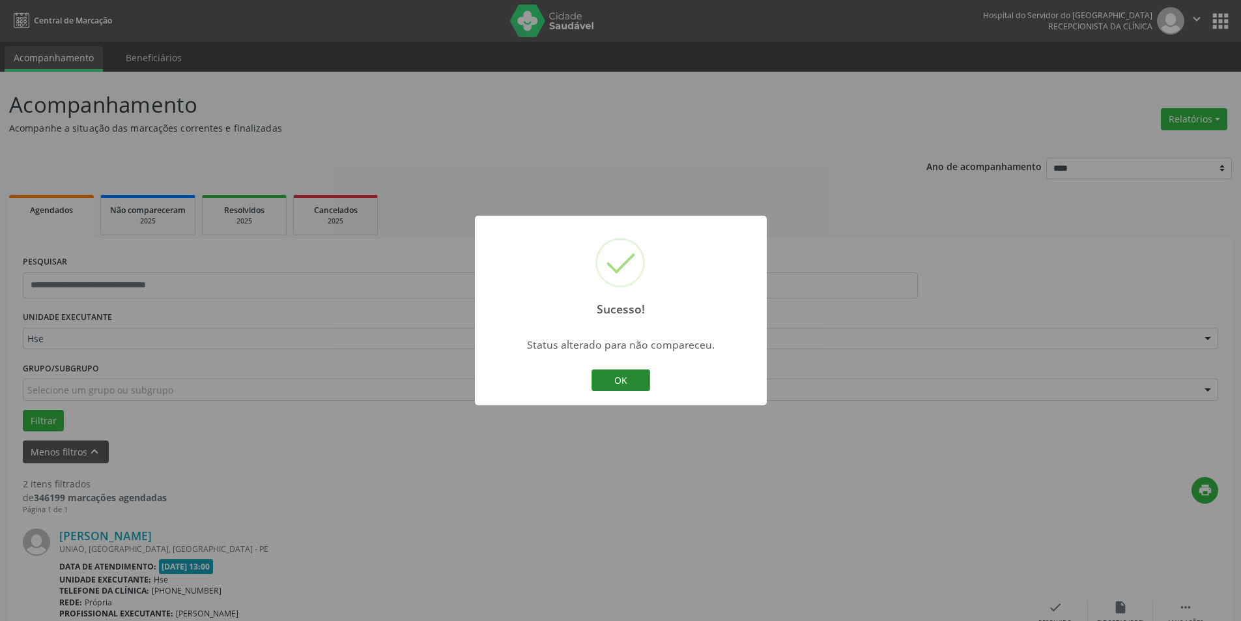
click at [636, 378] on button "OK" at bounding box center [620, 380] width 59 height 22
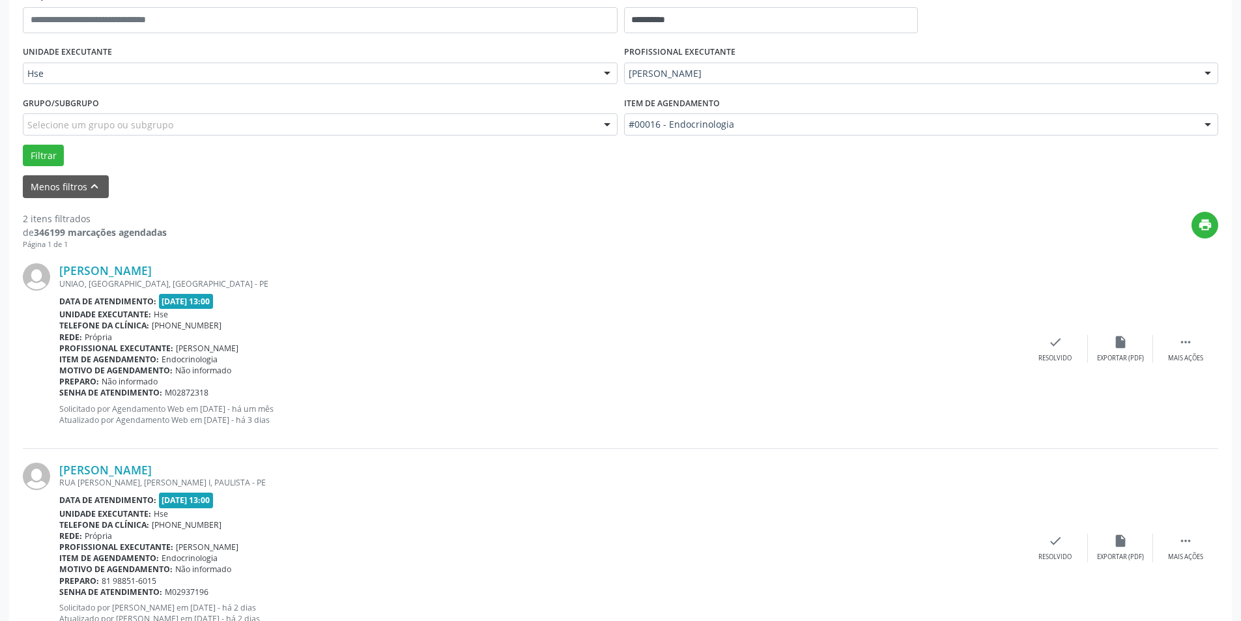
scroll to position [307, 0]
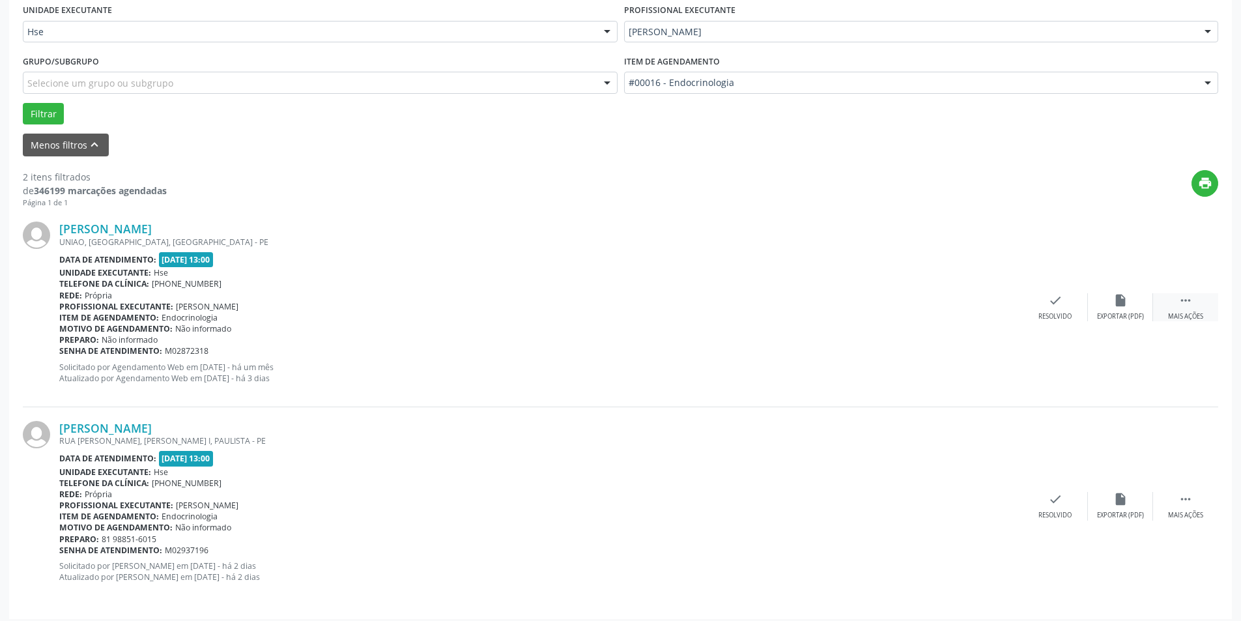
click at [1181, 300] on icon "" at bounding box center [1185, 300] width 14 height 14
click at [1117, 308] on div "alarm_off Não compareceu" at bounding box center [1120, 307] width 65 height 28
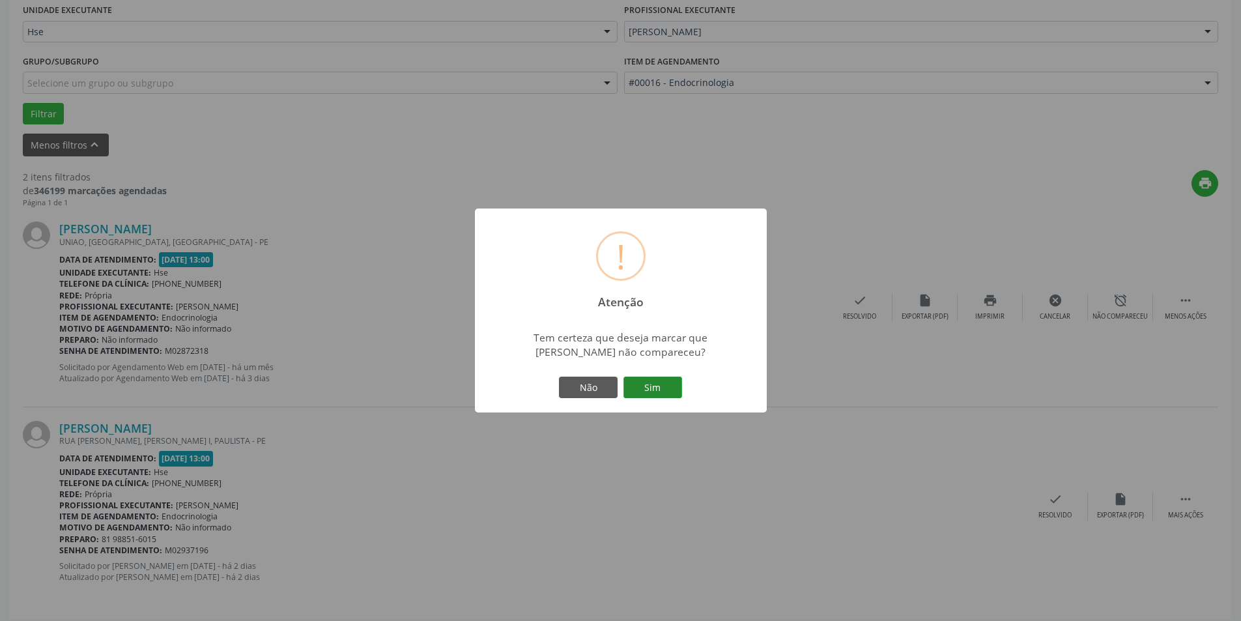
click at [650, 393] on button "Sim" at bounding box center [652, 387] width 59 height 22
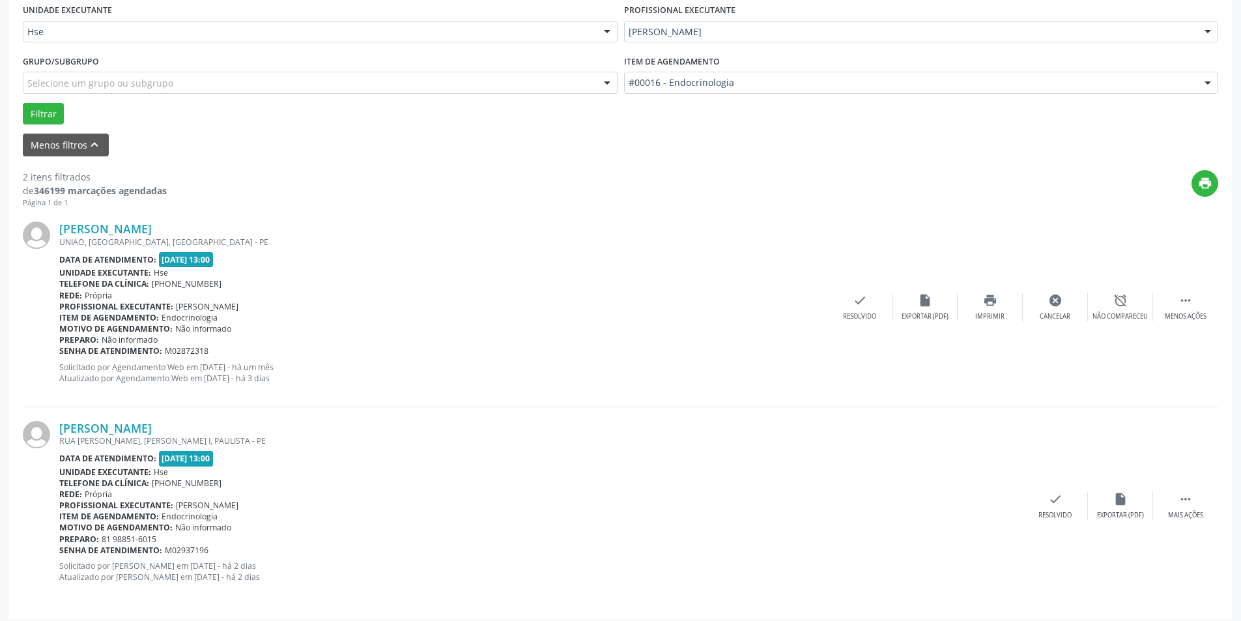
scroll to position [0, 0]
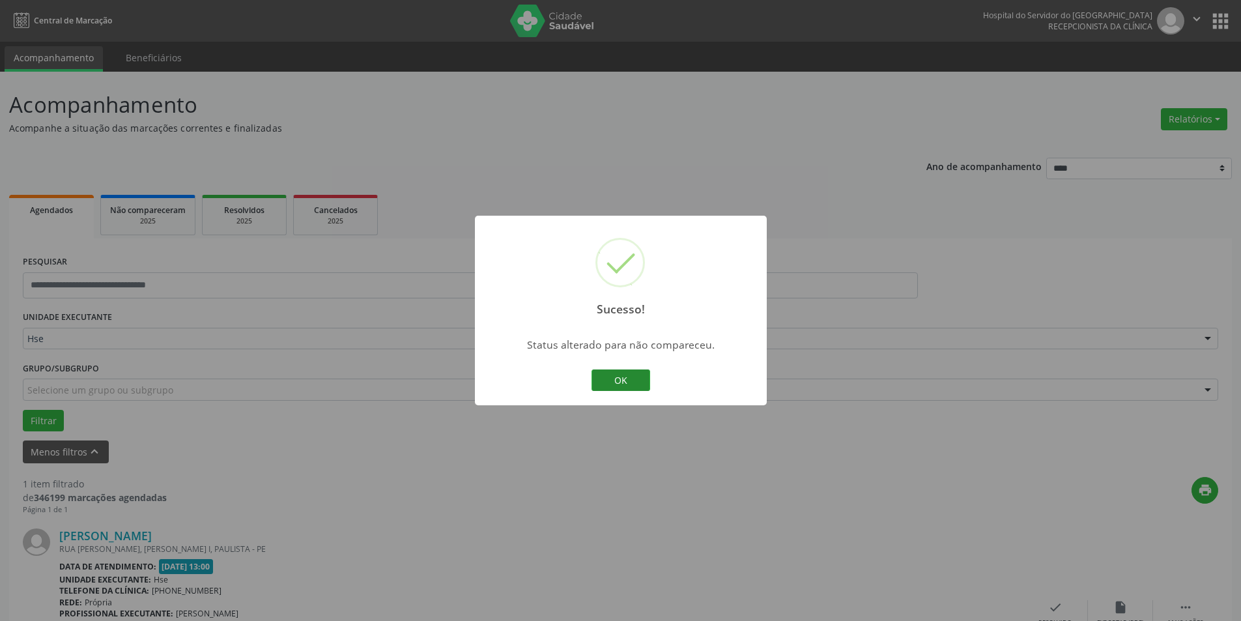
click at [619, 376] on button "OK" at bounding box center [620, 380] width 59 height 22
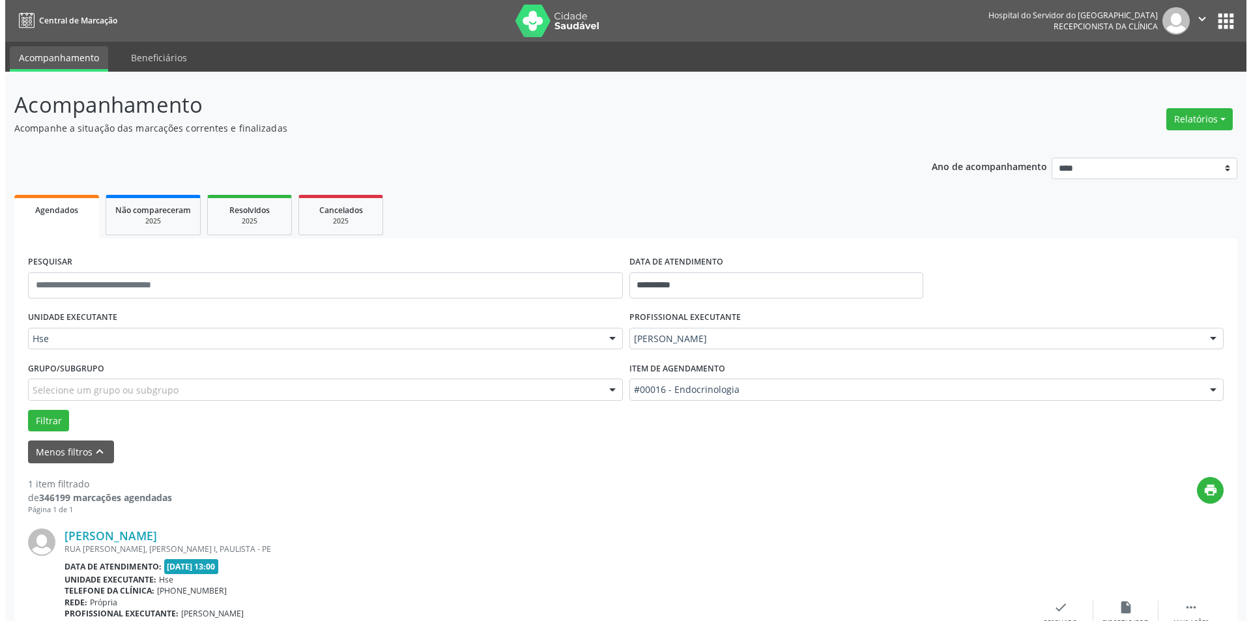
scroll to position [115, 0]
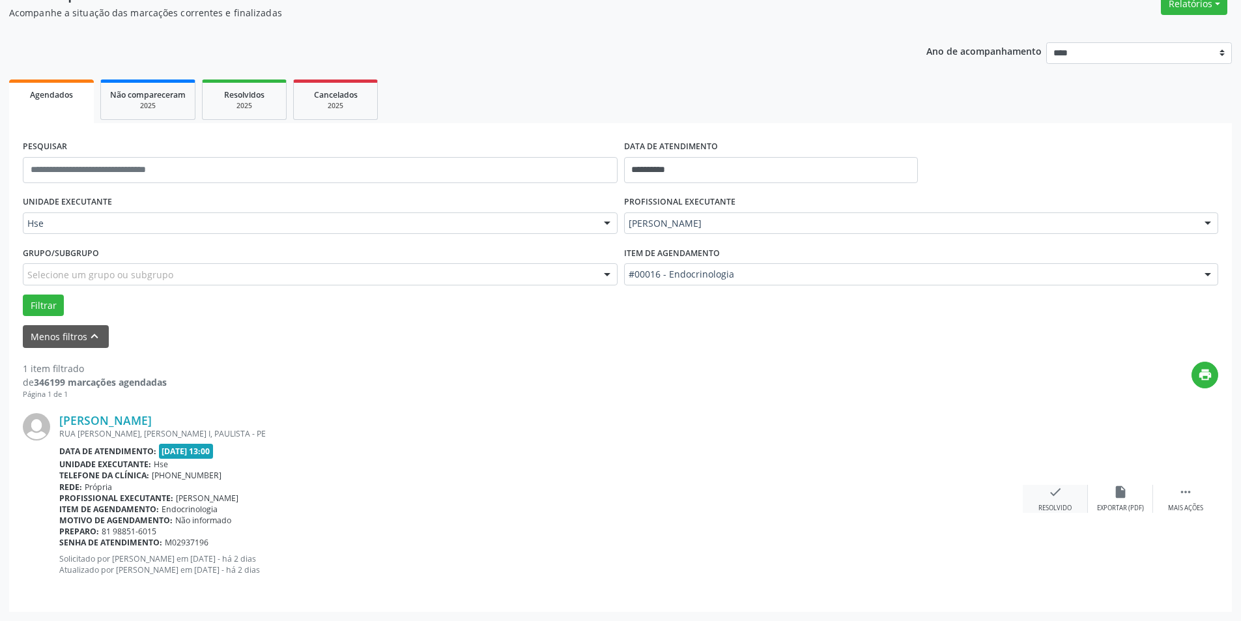
click at [1056, 502] on div "check Resolvido" at bounding box center [1055, 499] width 65 height 28
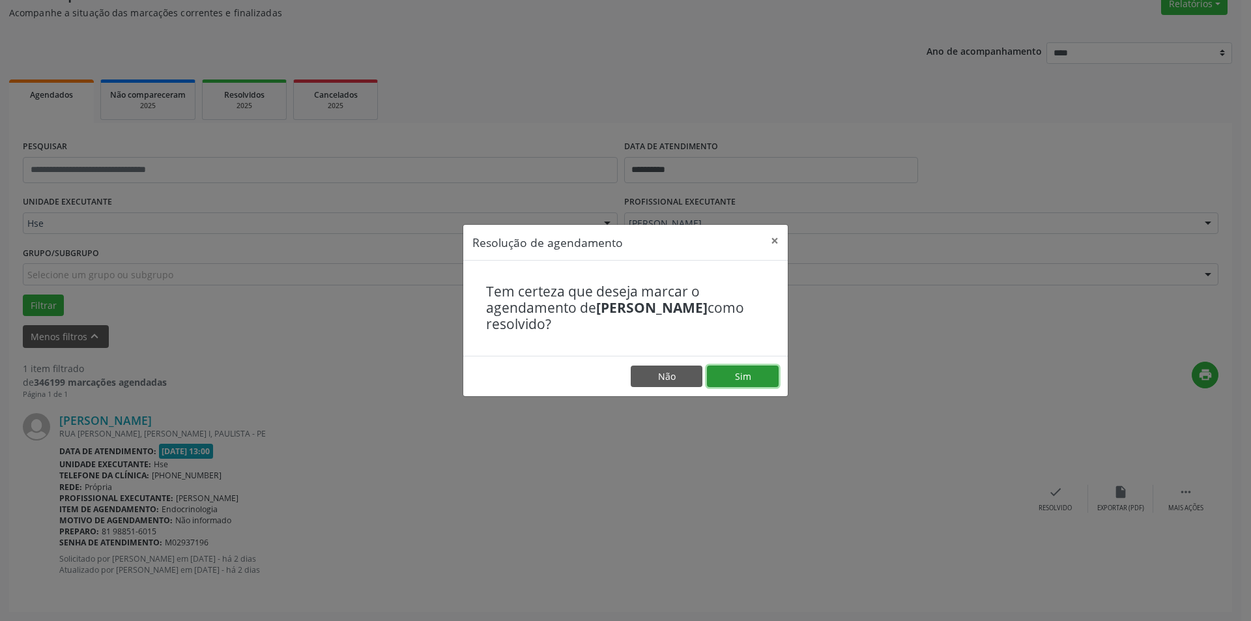
click at [742, 376] on button "Sim" at bounding box center [743, 376] width 72 height 22
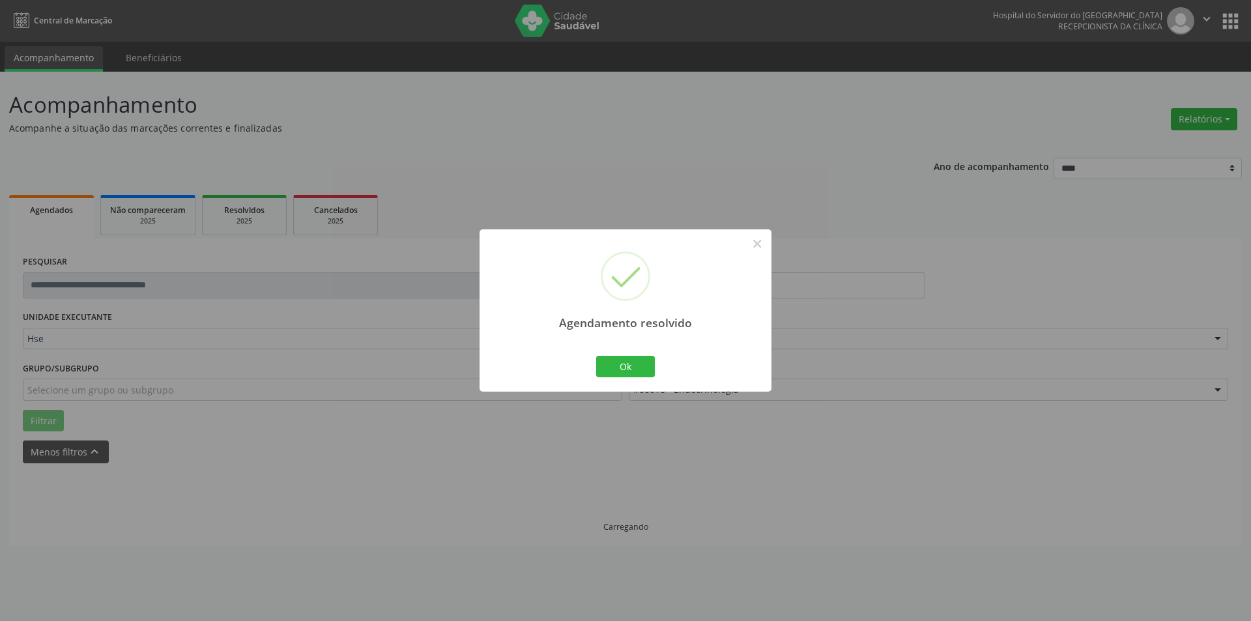
scroll to position [0, 0]
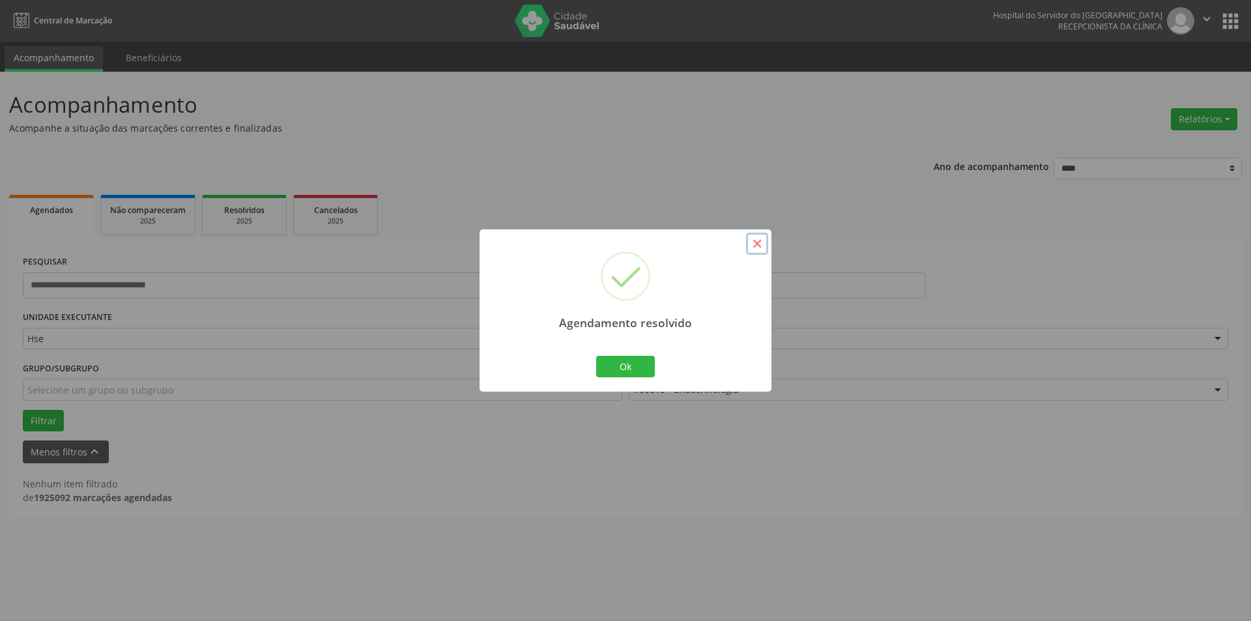
click at [759, 242] on button "×" at bounding box center [757, 244] width 22 height 22
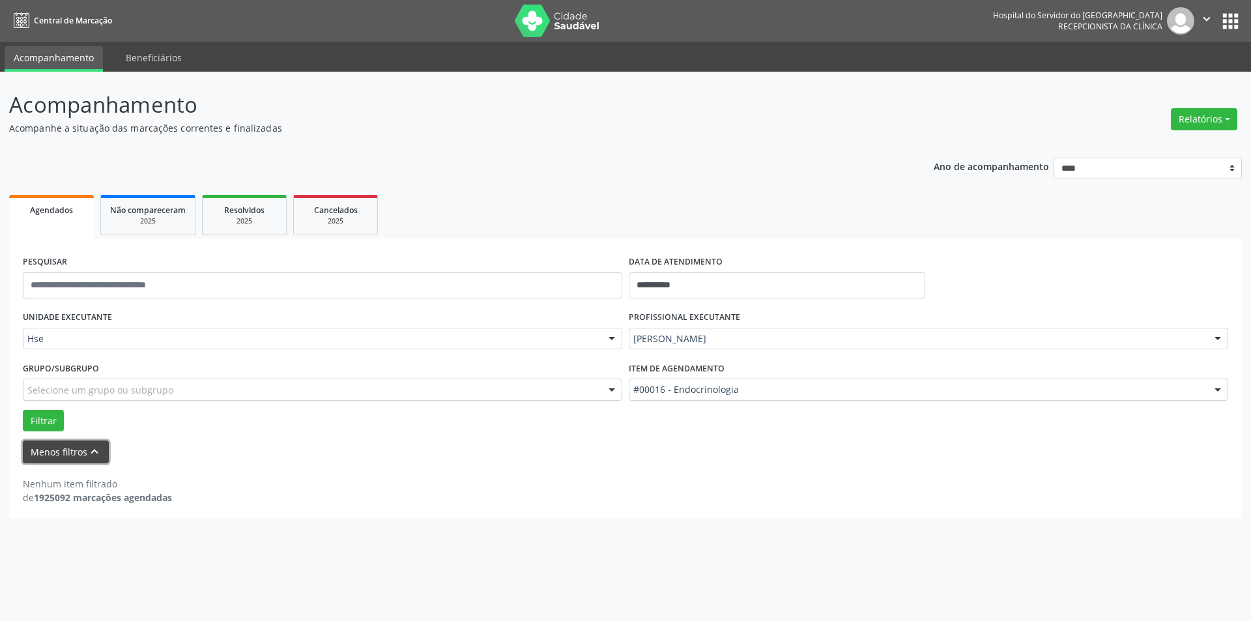
click at [61, 451] on button "Menos filtros keyboard_arrow_up" at bounding box center [66, 451] width 86 height 23
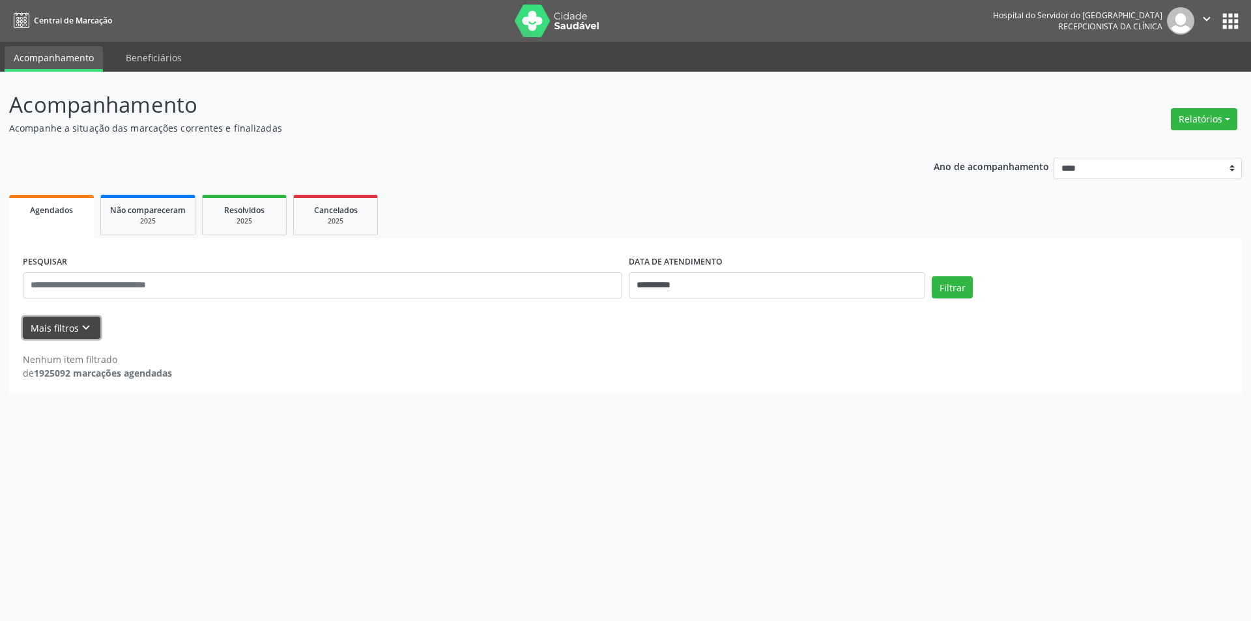
click at [87, 320] on icon "keyboard_arrow_down" at bounding box center [86, 327] width 14 height 14
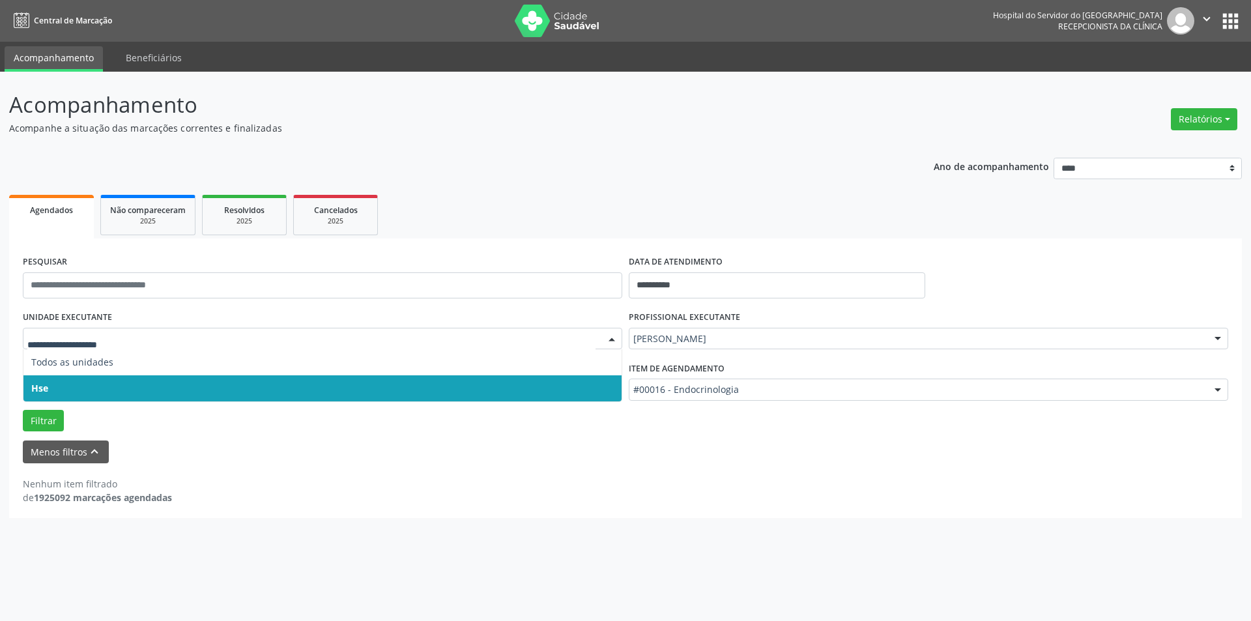
click at [608, 336] on div at bounding box center [612, 339] width 20 height 22
click at [586, 385] on span "Hse" at bounding box center [322, 388] width 598 height 26
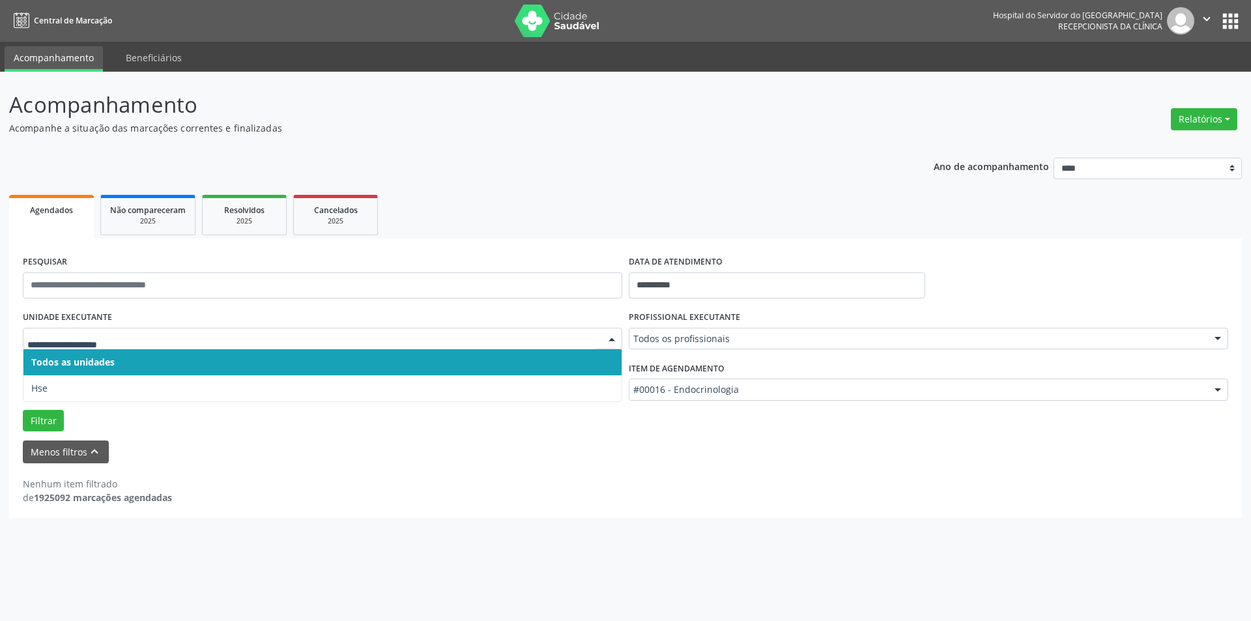
click at [611, 337] on div at bounding box center [612, 339] width 20 height 22
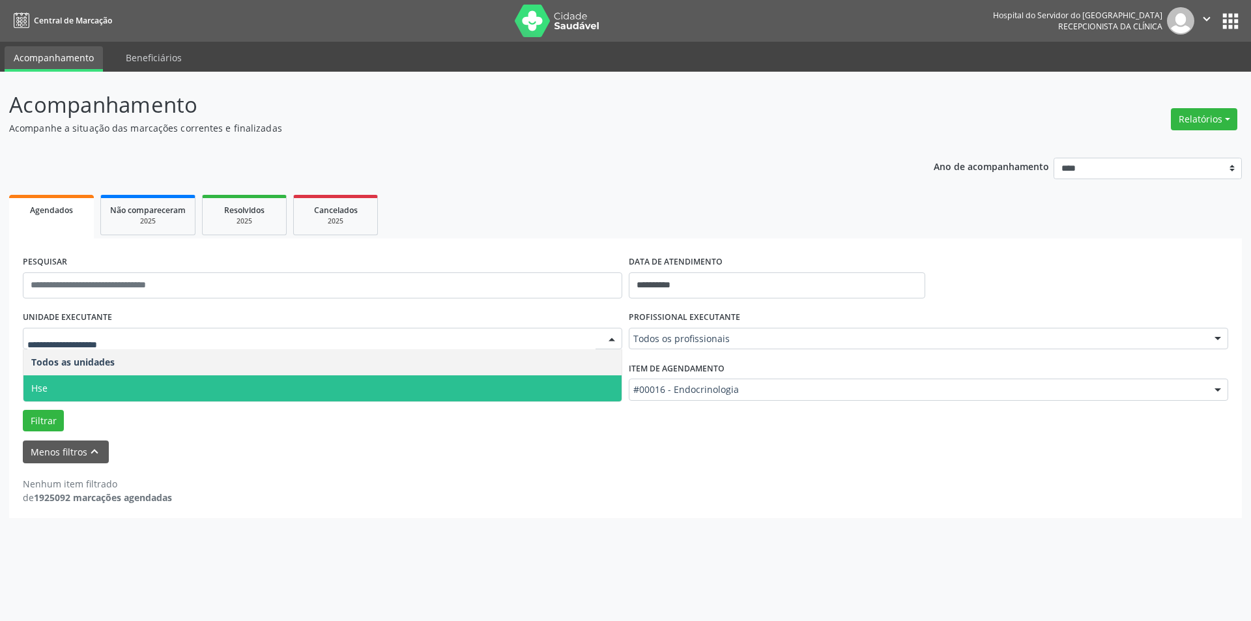
click at [590, 385] on span "Hse" at bounding box center [322, 388] width 598 height 26
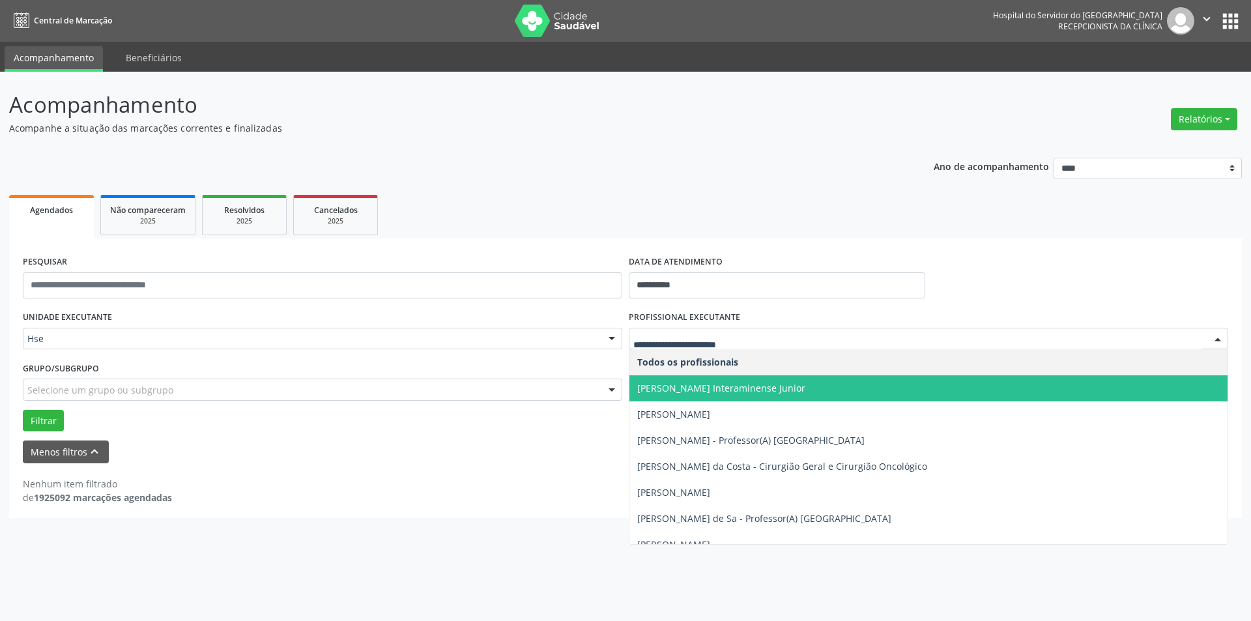
click at [1219, 335] on div at bounding box center [1218, 339] width 20 height 22
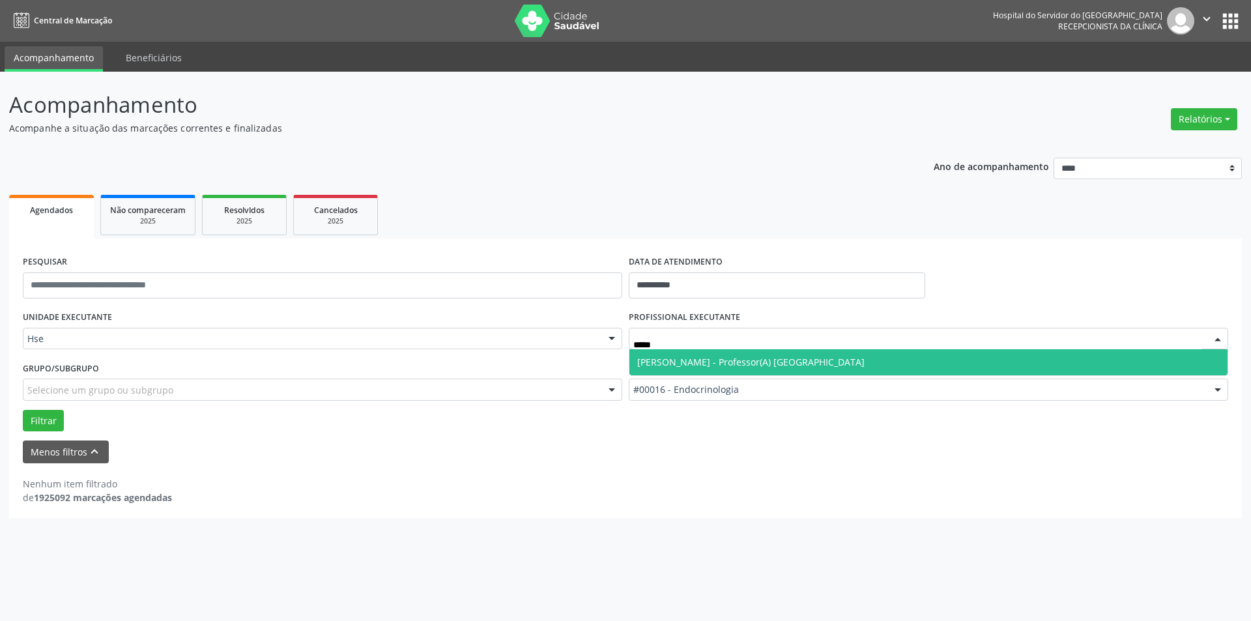
type input "******"
click at [797, 360] on span "Marcio Fernando Tavares de Souza - Professor(A) Nassau" at bounding box center [750, 362] width 227 height 12
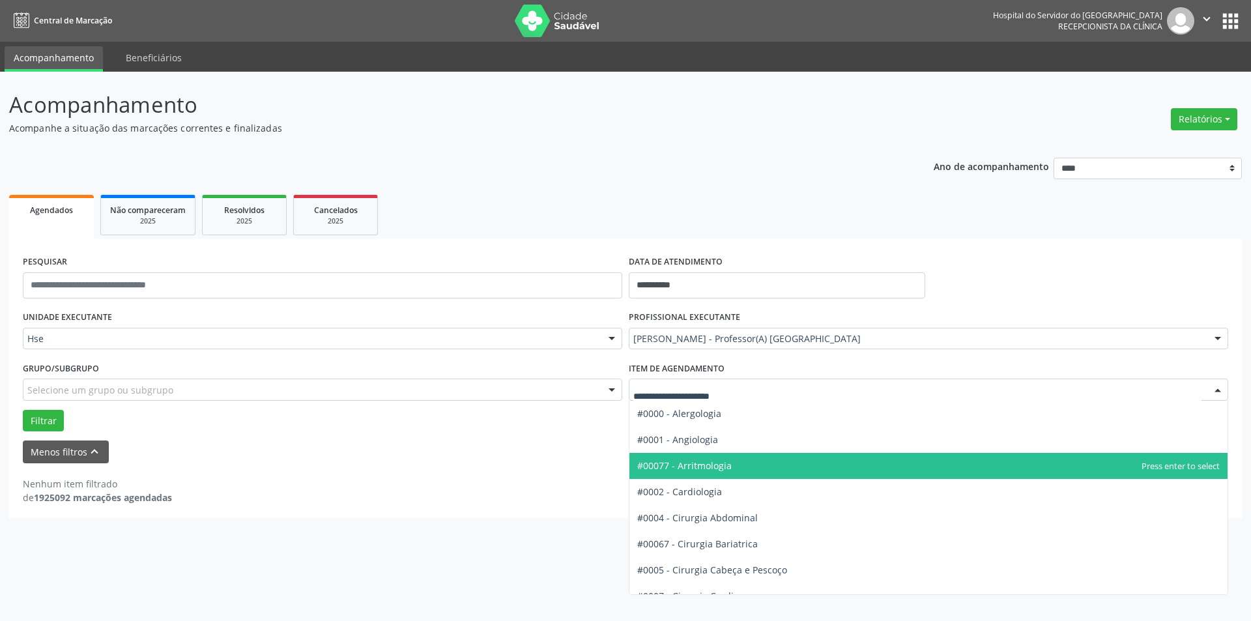
click at [1215, 390] on div at bounding box center [1218, 390] width 20 height 22
type input "****"
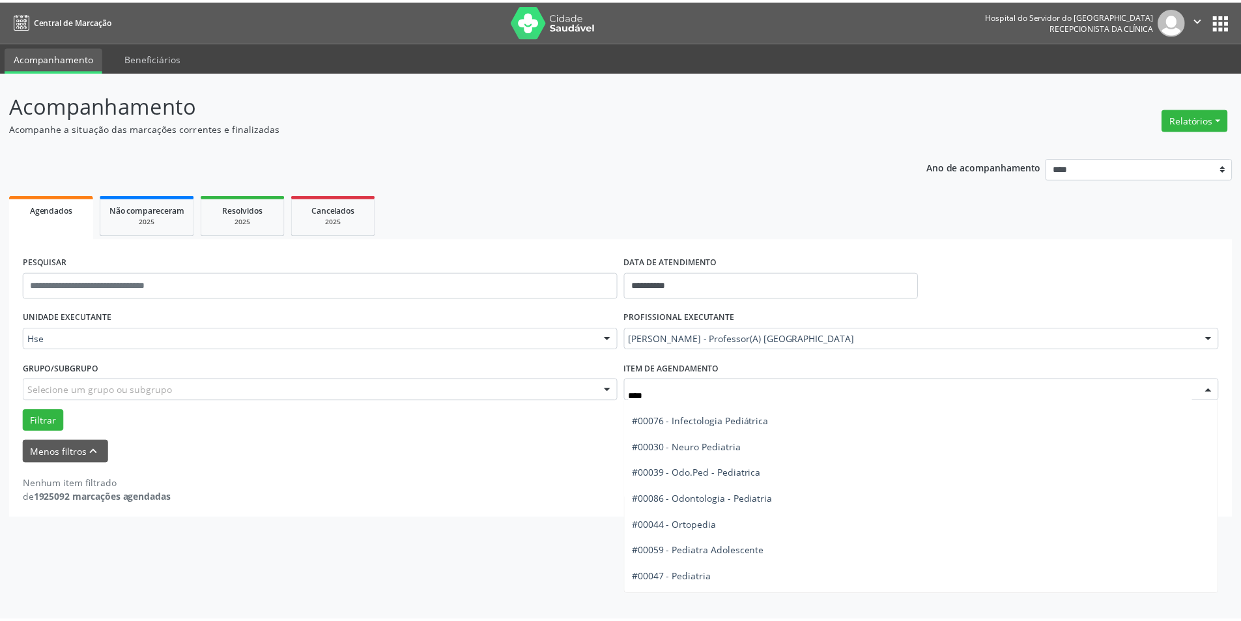
scroll to position [87, 0]
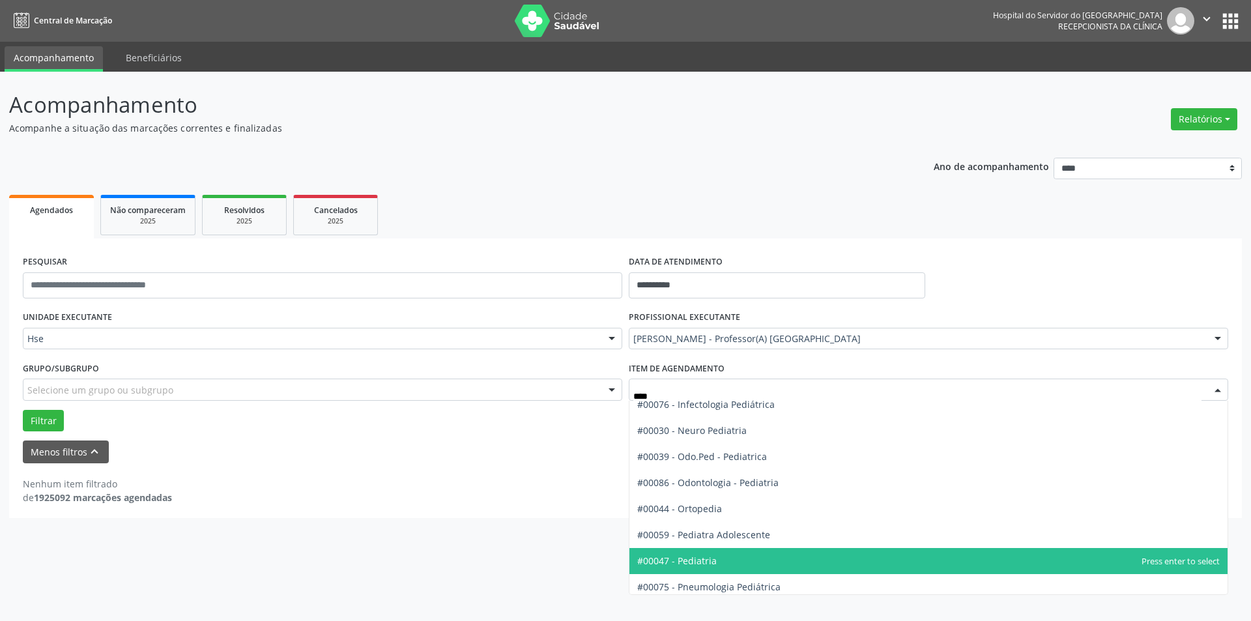
click at [691, 560] on span "#00047 - Pediatria" at bounding box center [676, 560] width 79 height 12
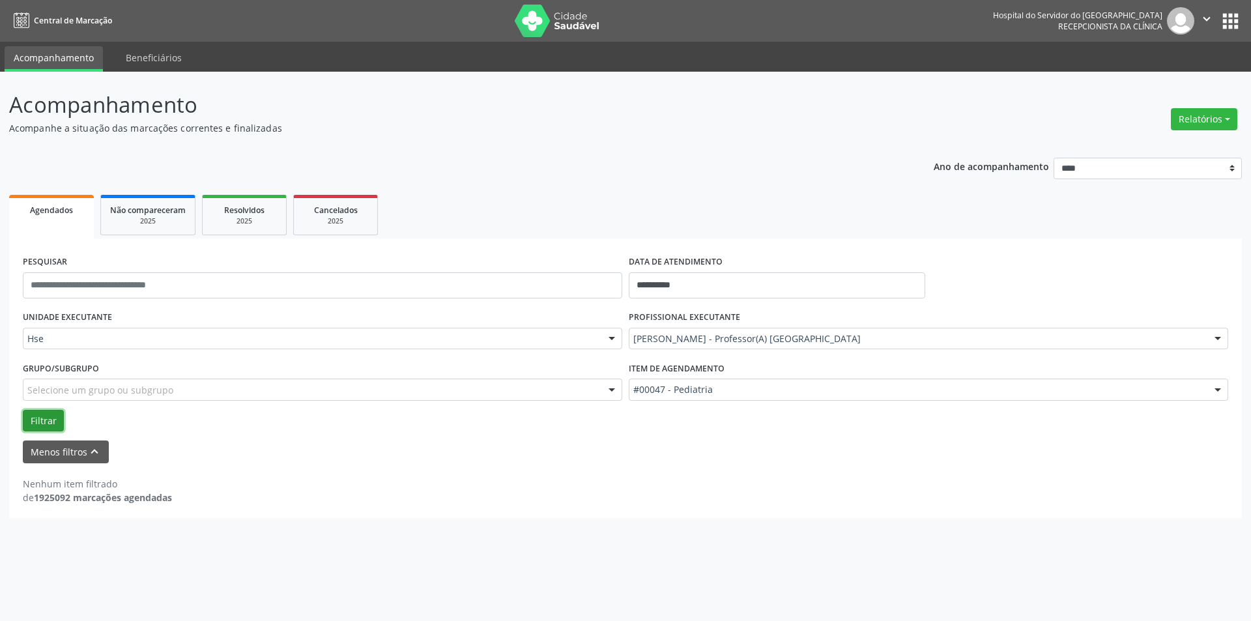
click at [39, 414] on button "Filtrar" at bounding box center [43, 421] width 41 height 22
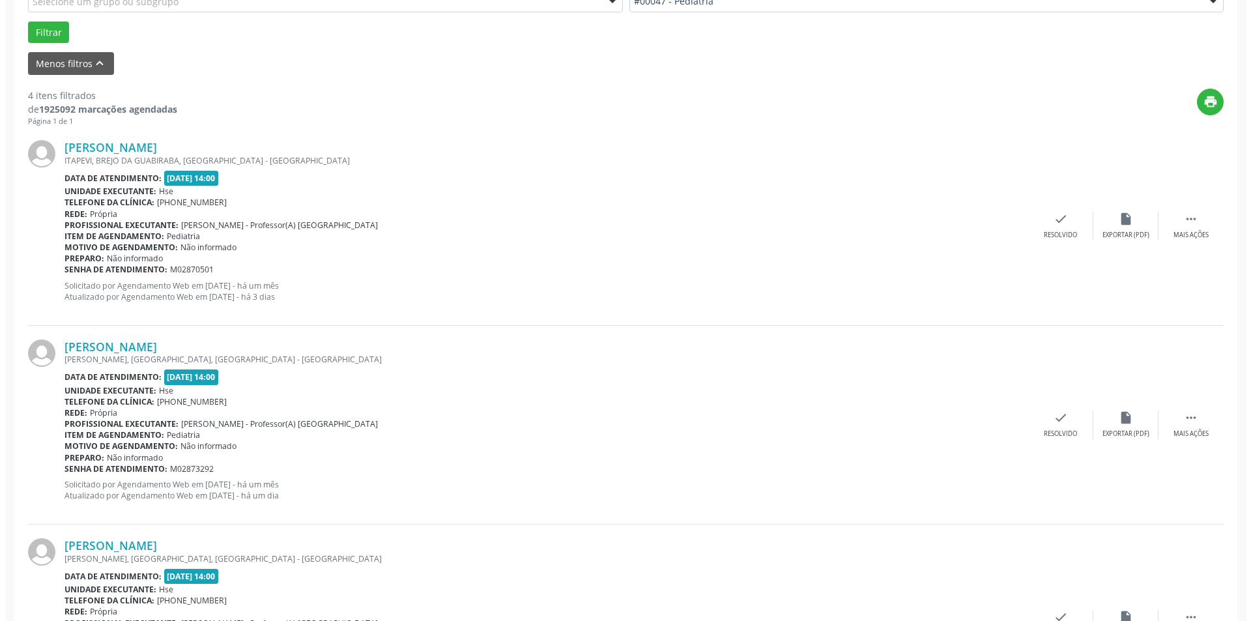
scroll to position [403, 0]
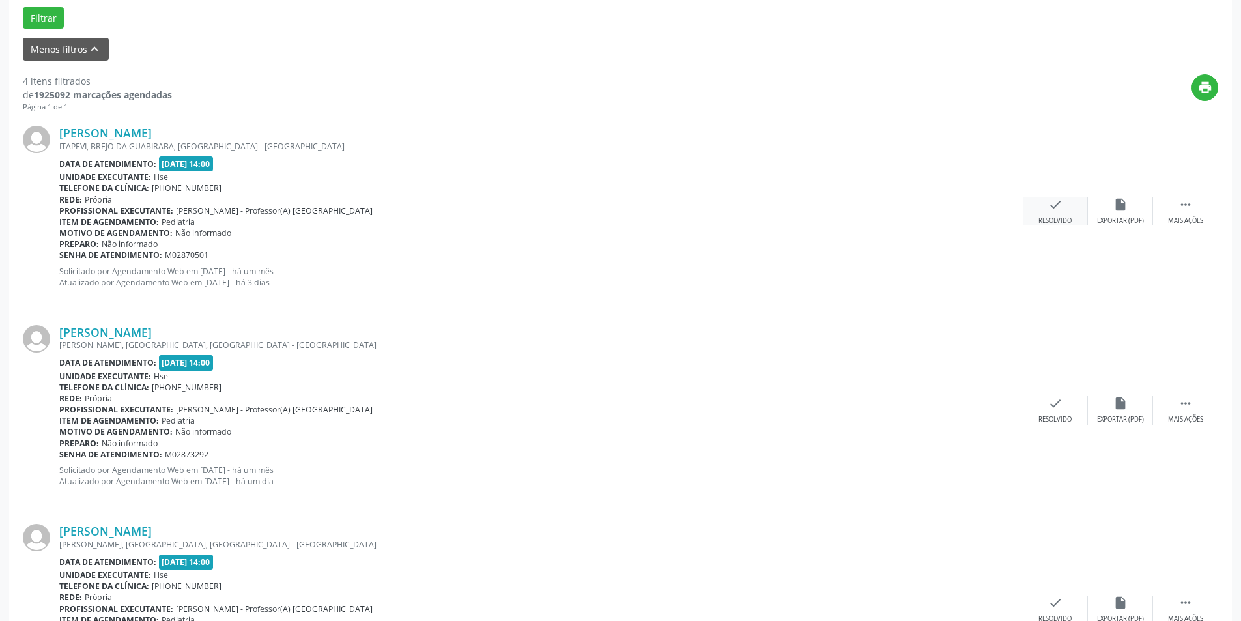
click at [1055, 212] on icon "check" at bounding box center [1055, 204] width 14 height 14
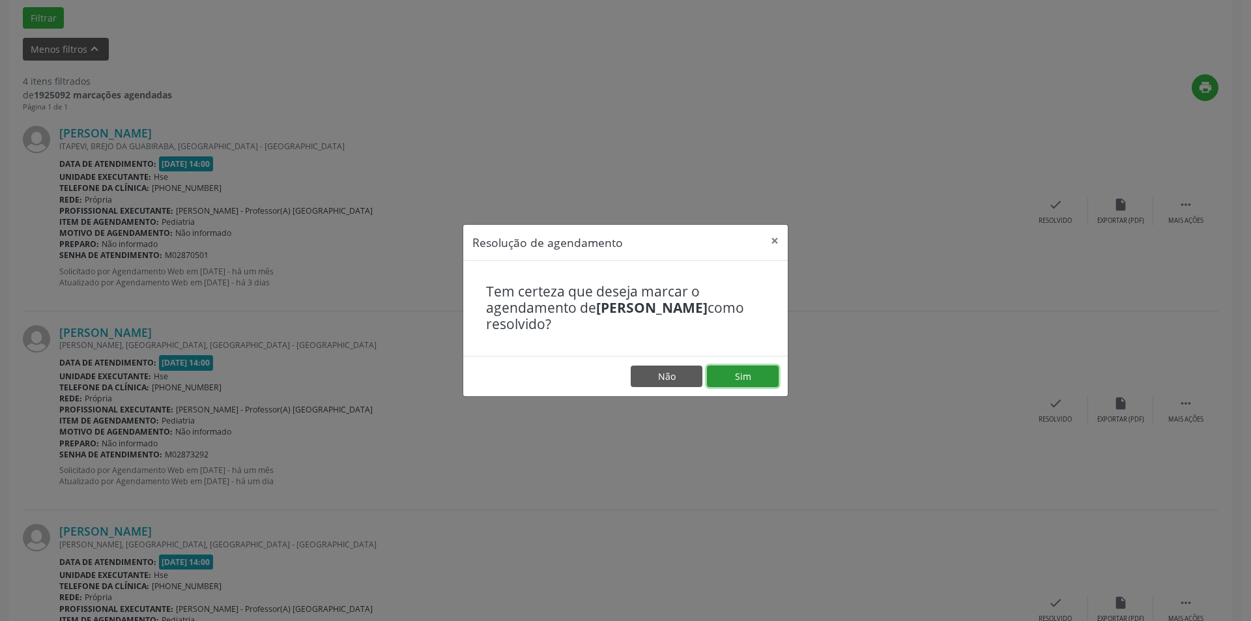
click at [755, 371] on button "Sim" at bounding box center [743, 376] width 72 height 22
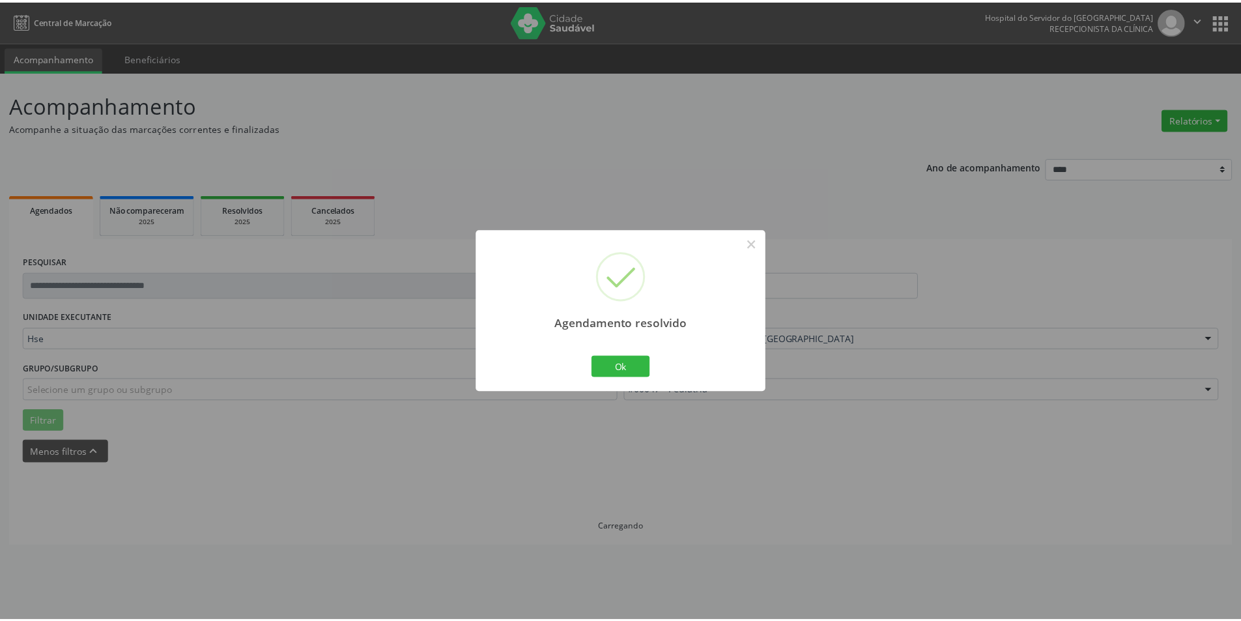
scroll to position [0, 0]
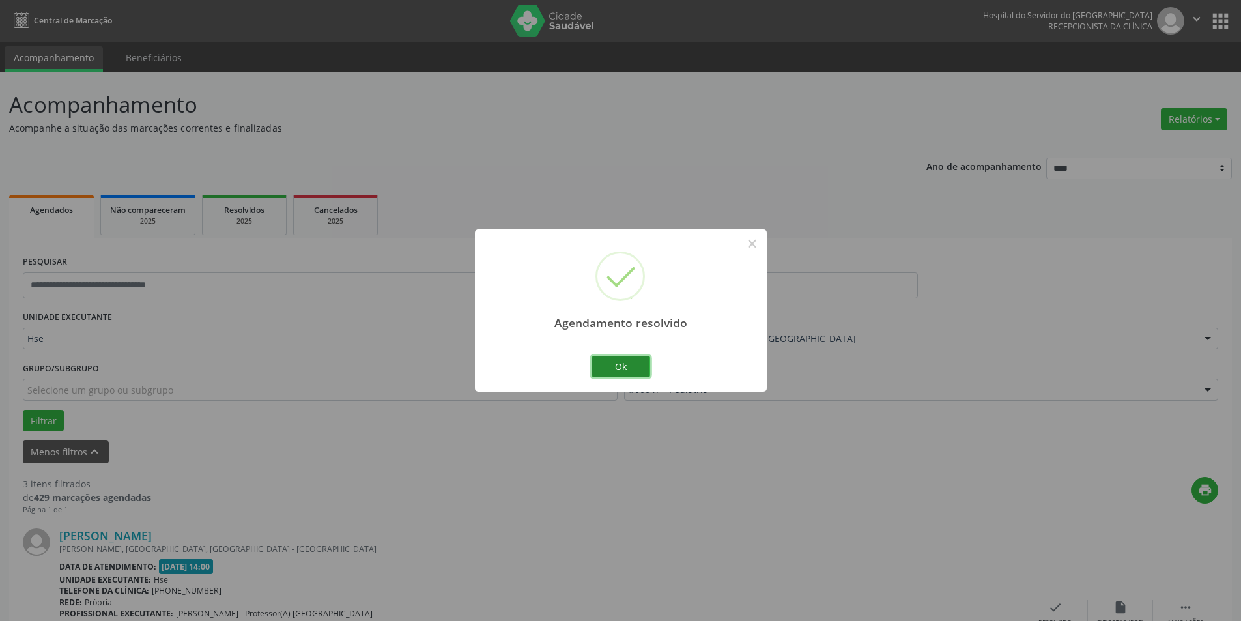
click at [637, 360] on button "Ok" at bounding box center [620, 367] width 59 height 22
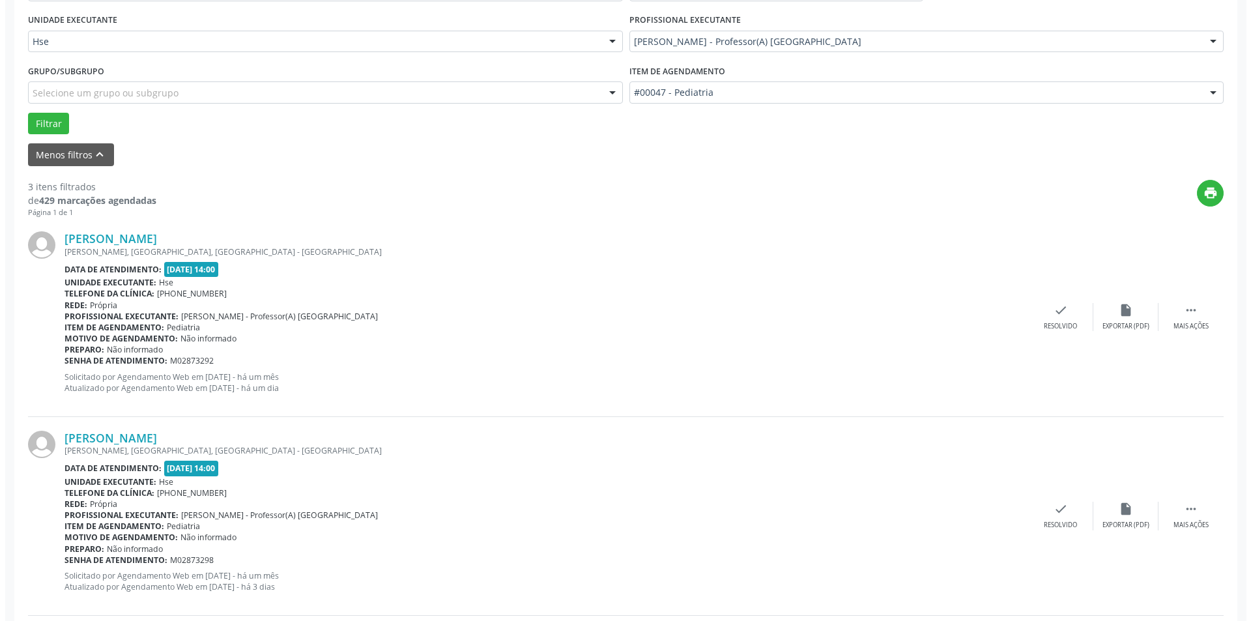
scroll to position [300, 0]
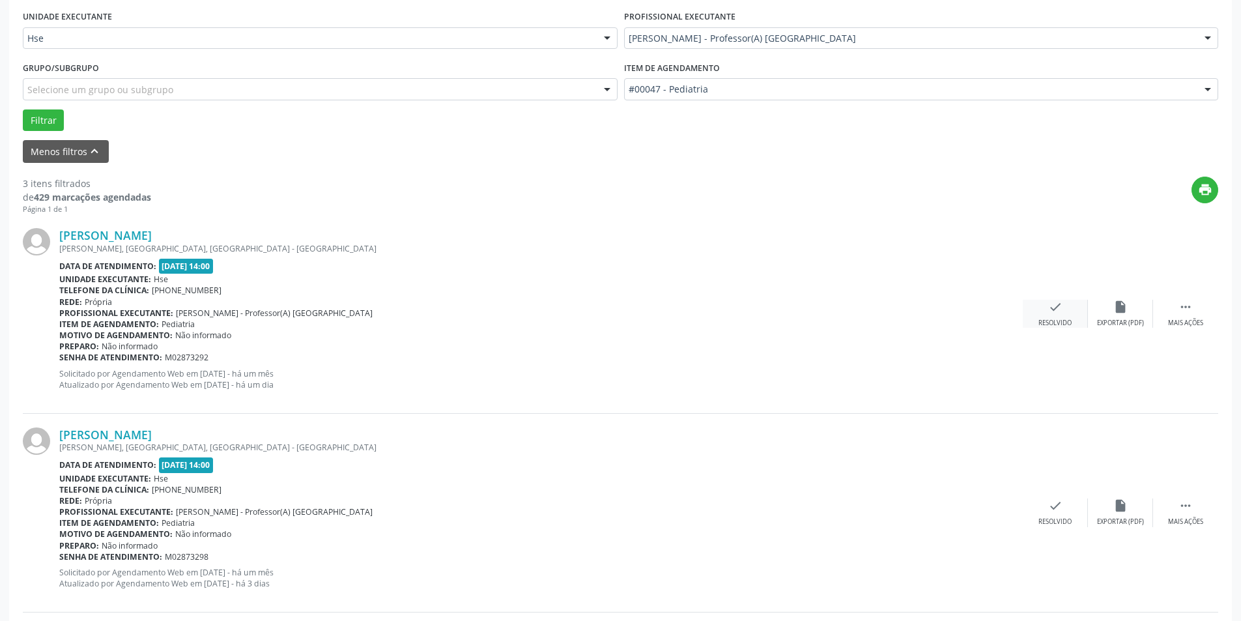
click at [1064, 310] on div "check Resolvido" at bounding box center [1055, 314] width 65 height 28
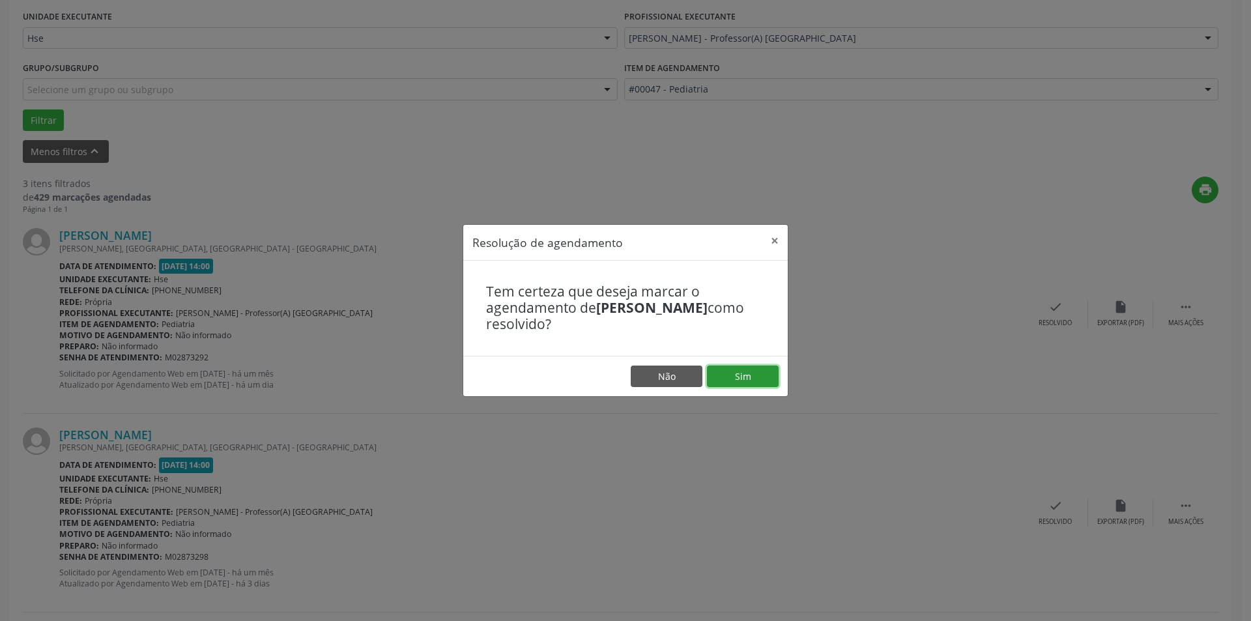
click at [763, 374] on button "Sim" at bounding box center [743, 376] width 72 height 22
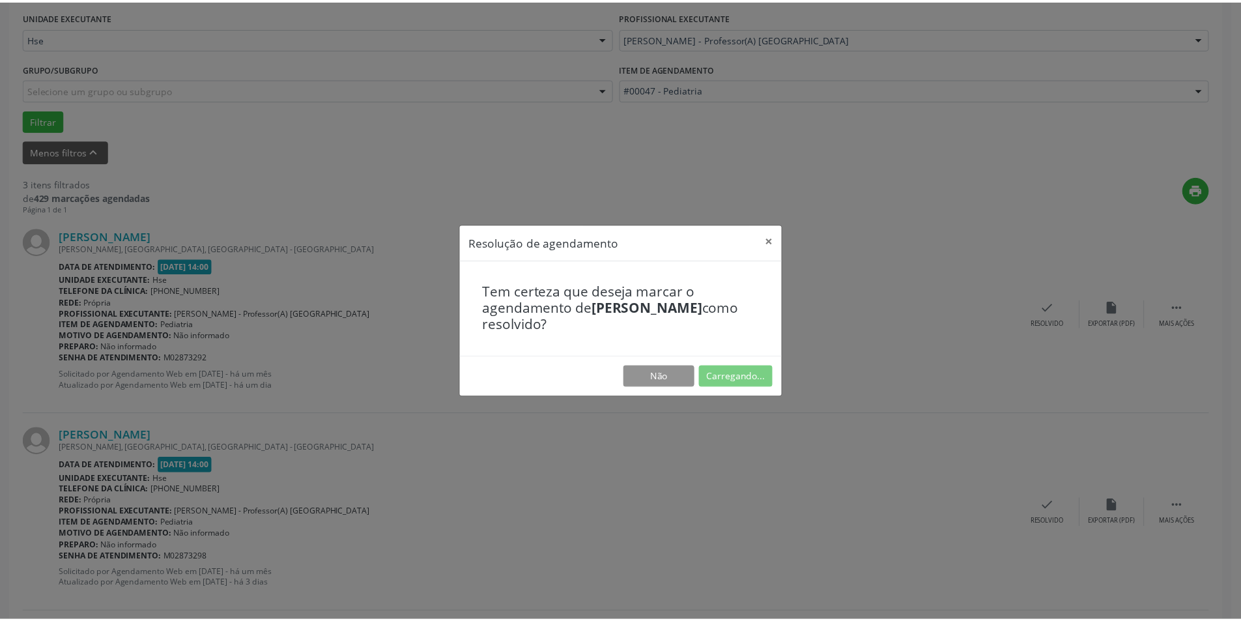
scroll to position [0, 0]
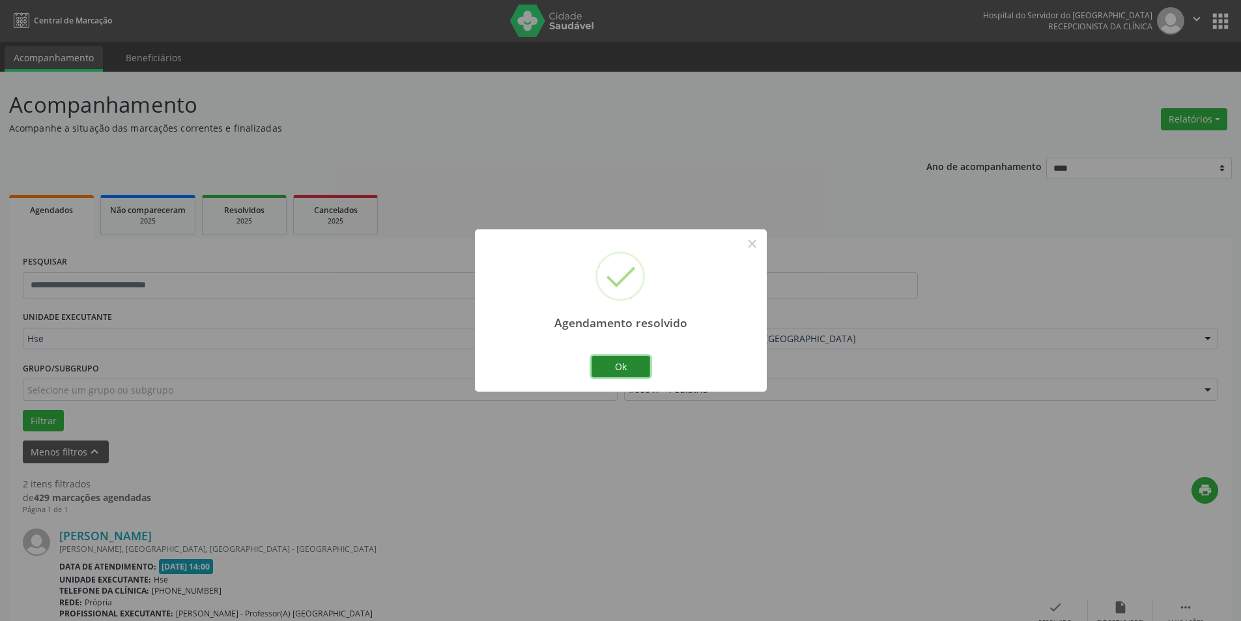
click at [631, 371] on button "Ok" at bounding box center [620, 367] width 59 height 22
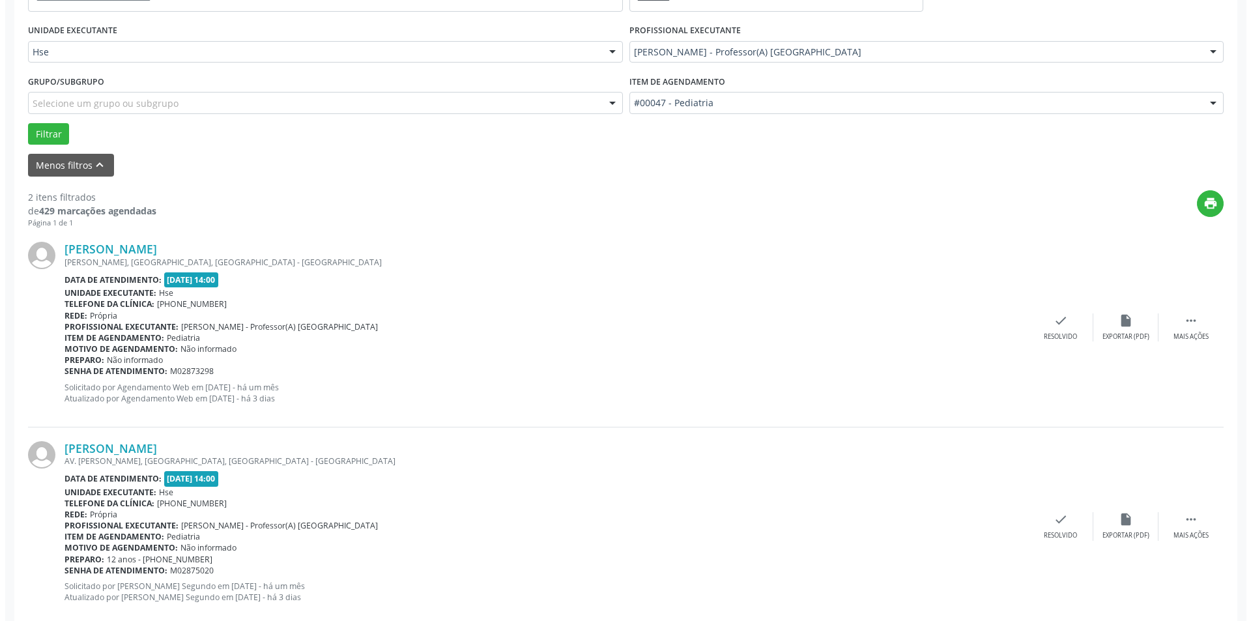
scroll to position [291, 0]
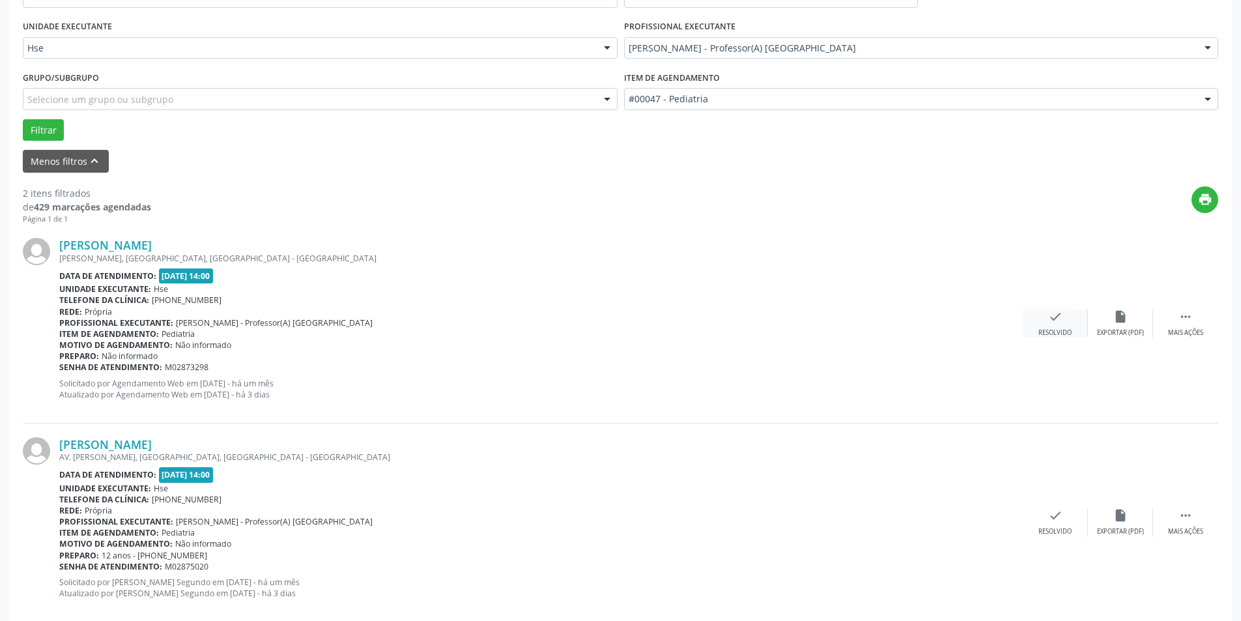
click at [1062, 324] on div "check Resolvido" at bounding box center [1055, 323] width 65 height 28
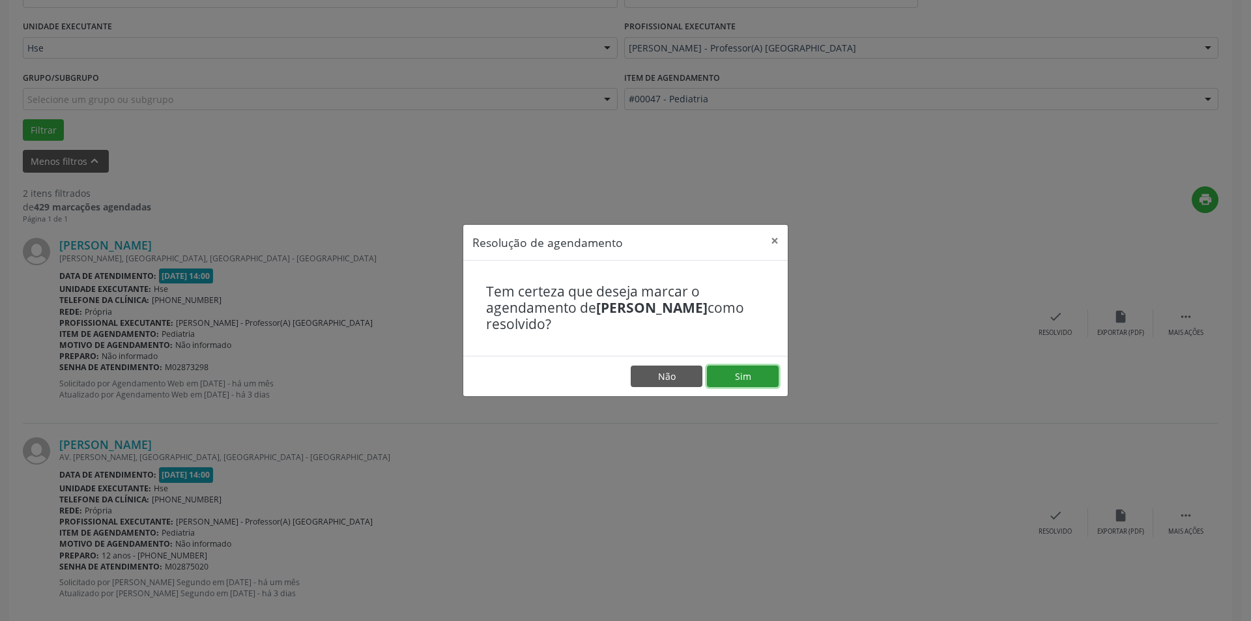
click at [759, 374] on button "Sim" at bounding box center [743, 376] width 72 height 22
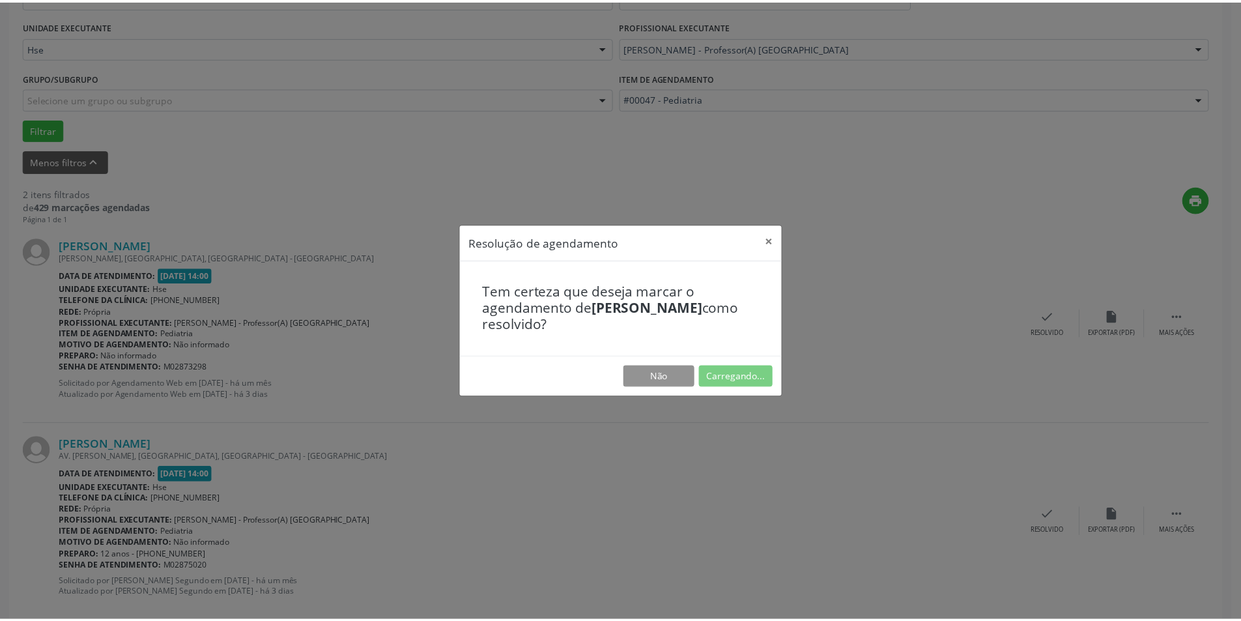
scroll to position [0, 0]
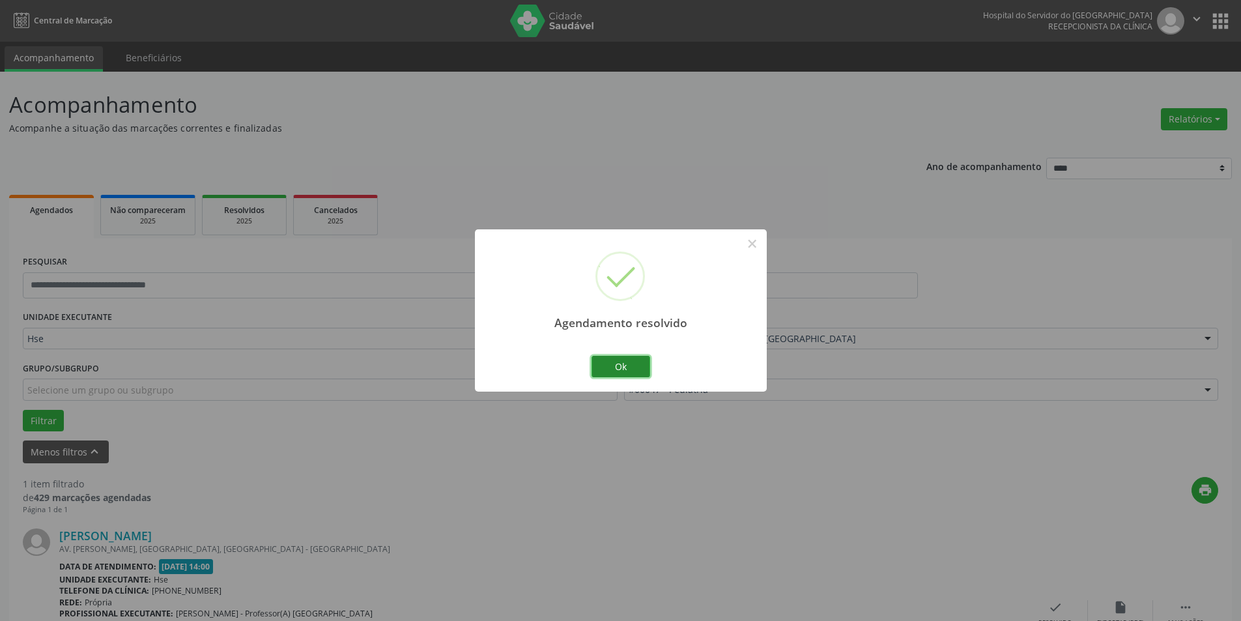
click at [636, 363] on button "Ok" at bounding box center [620, 367] width 59 height 22
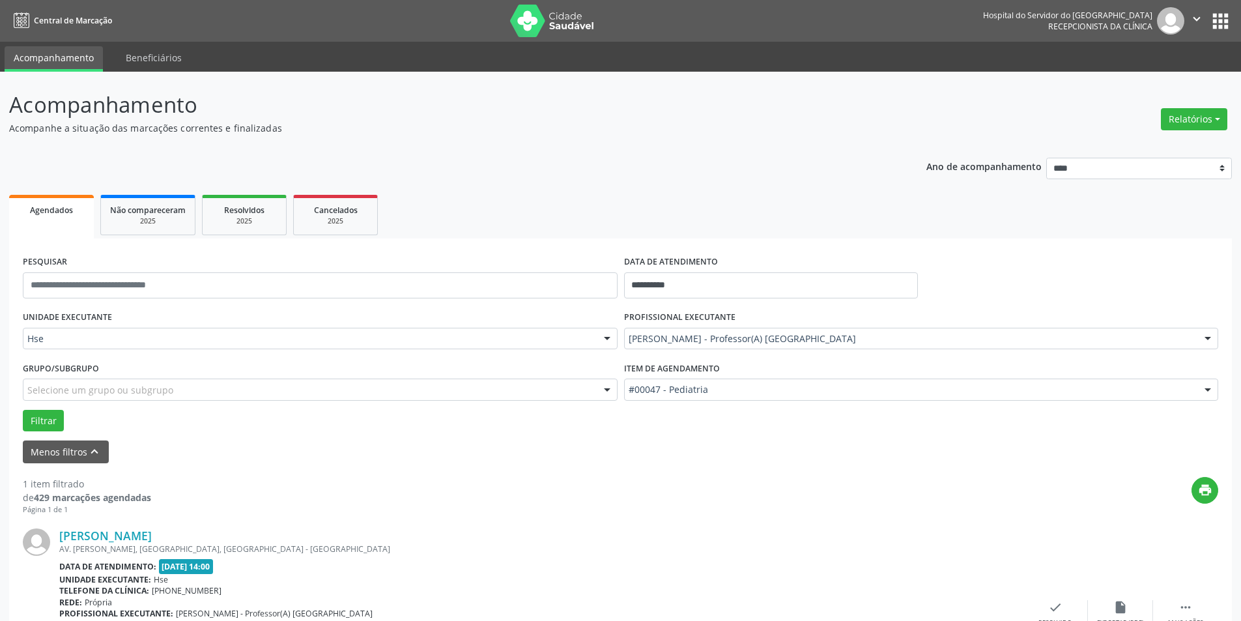
scroll to position [115, 0]
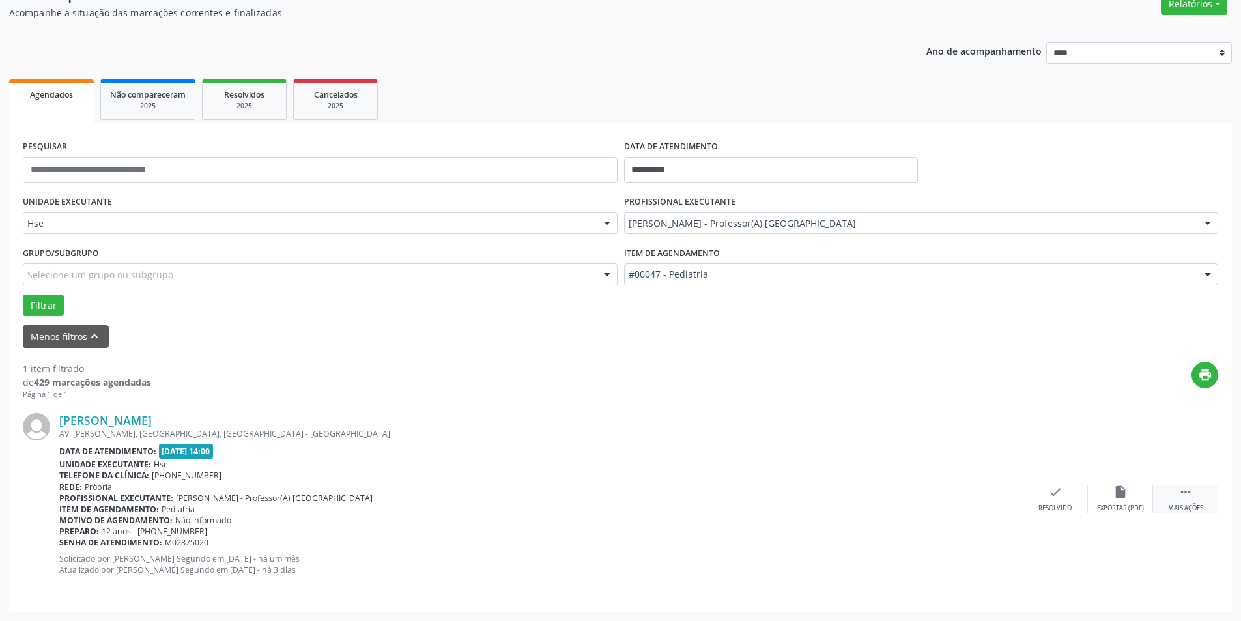
click at [1184, 498] on icon "" at bounding box center [1185, 492] width 14 height 14
click at [1119, 492] on icon "alarm_off" at bounding box center [1120, 492] width 14 height 14
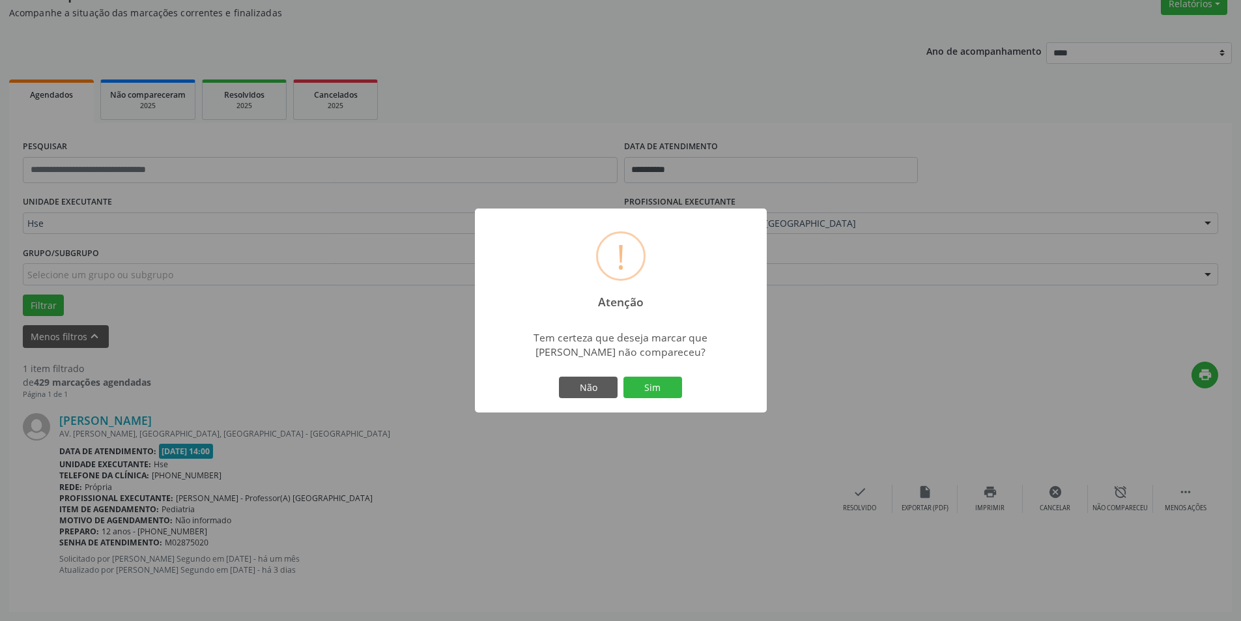
click at [988, 356] on div "! Atenção × Tem certeza que deseja marcar que Pedro Henrique da Silva Lira não …" at bounding box center [620, 310] width 1241 height 621
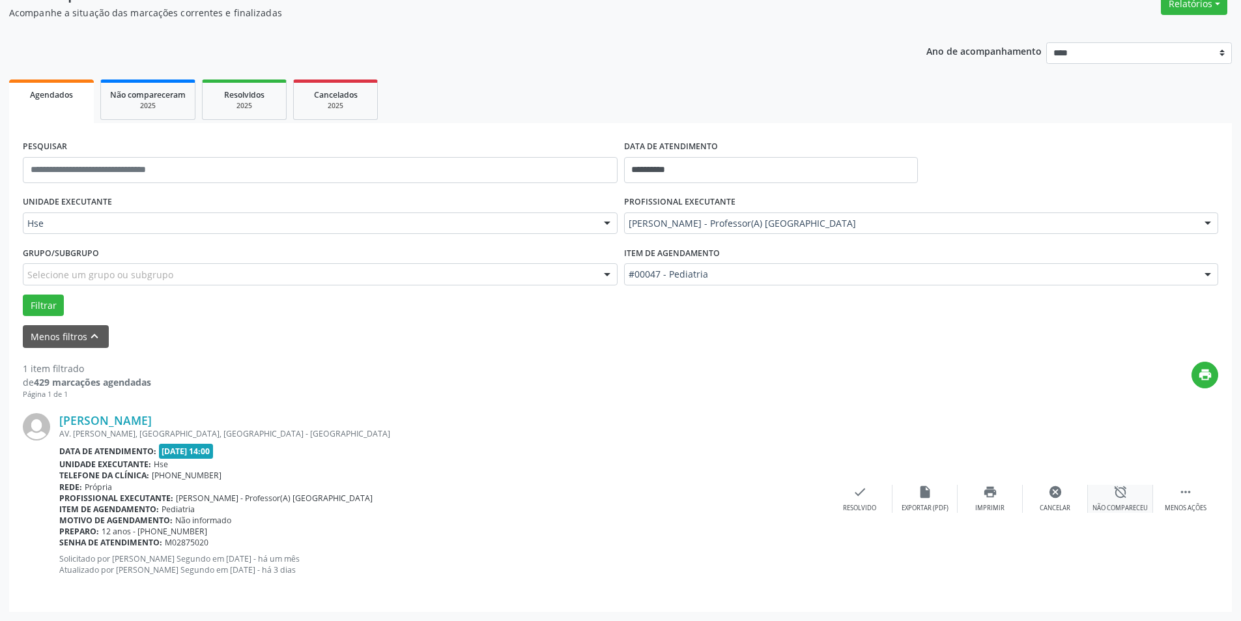
click at [1121, 502] on div "alarm_off Não compareceu" at bounding box center [1120, 499] width 65 height 28
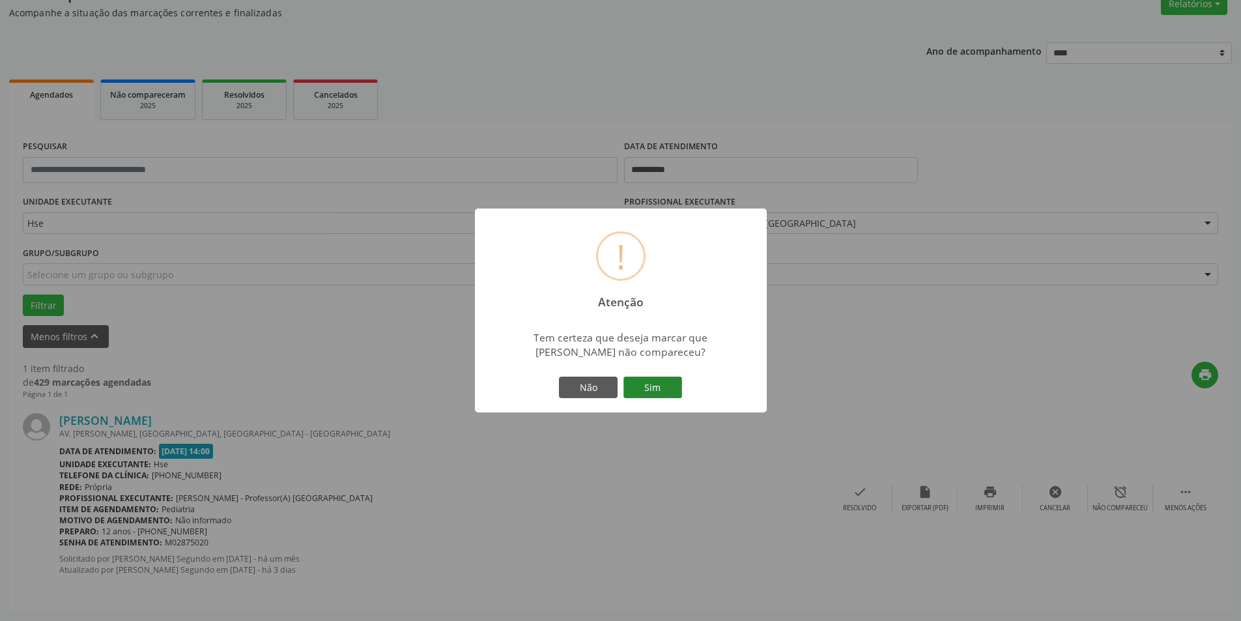
click at [657, 380] on button "Sim" at bounding box center [652, 387] width 59 height 22
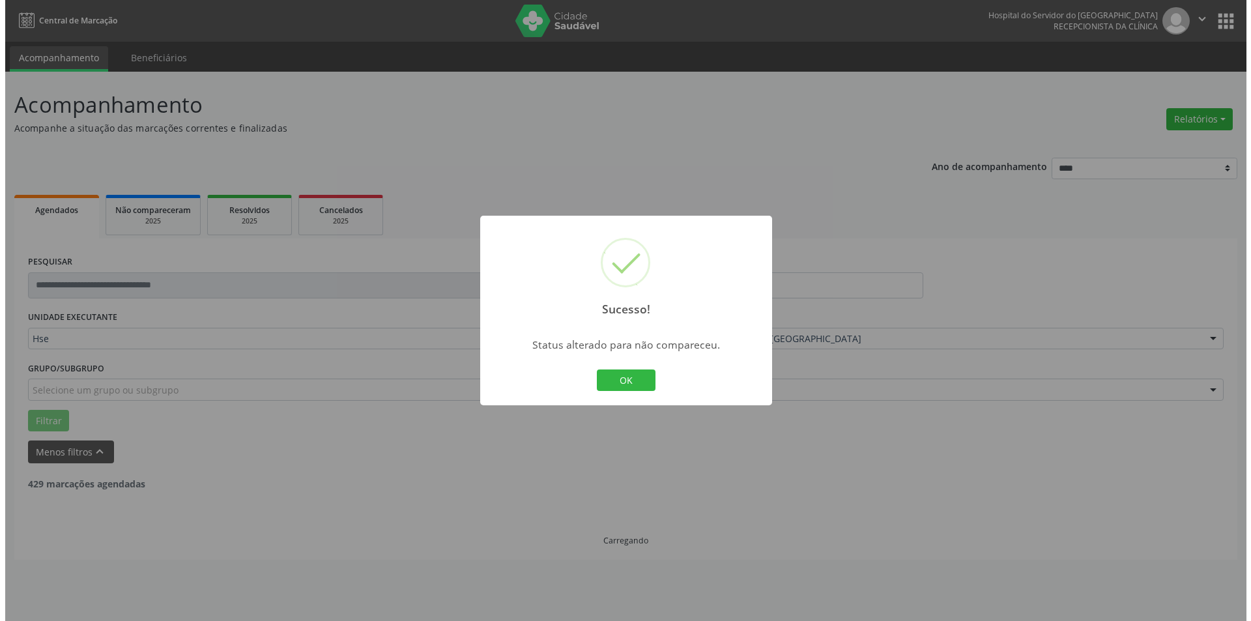
scroll to position [0, 0]
